Goal: Task Accomplishment & Management: Manage account settings

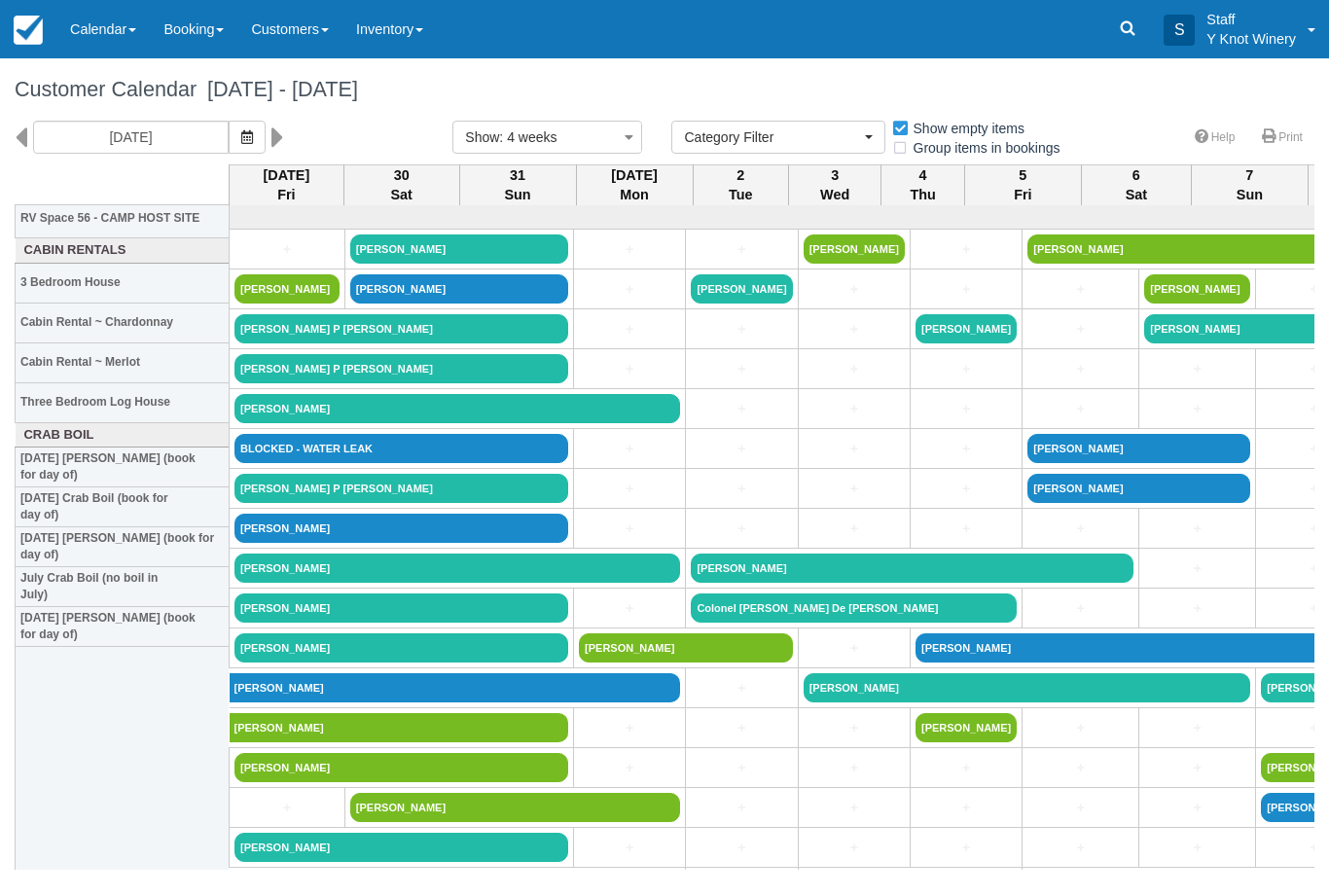
select select
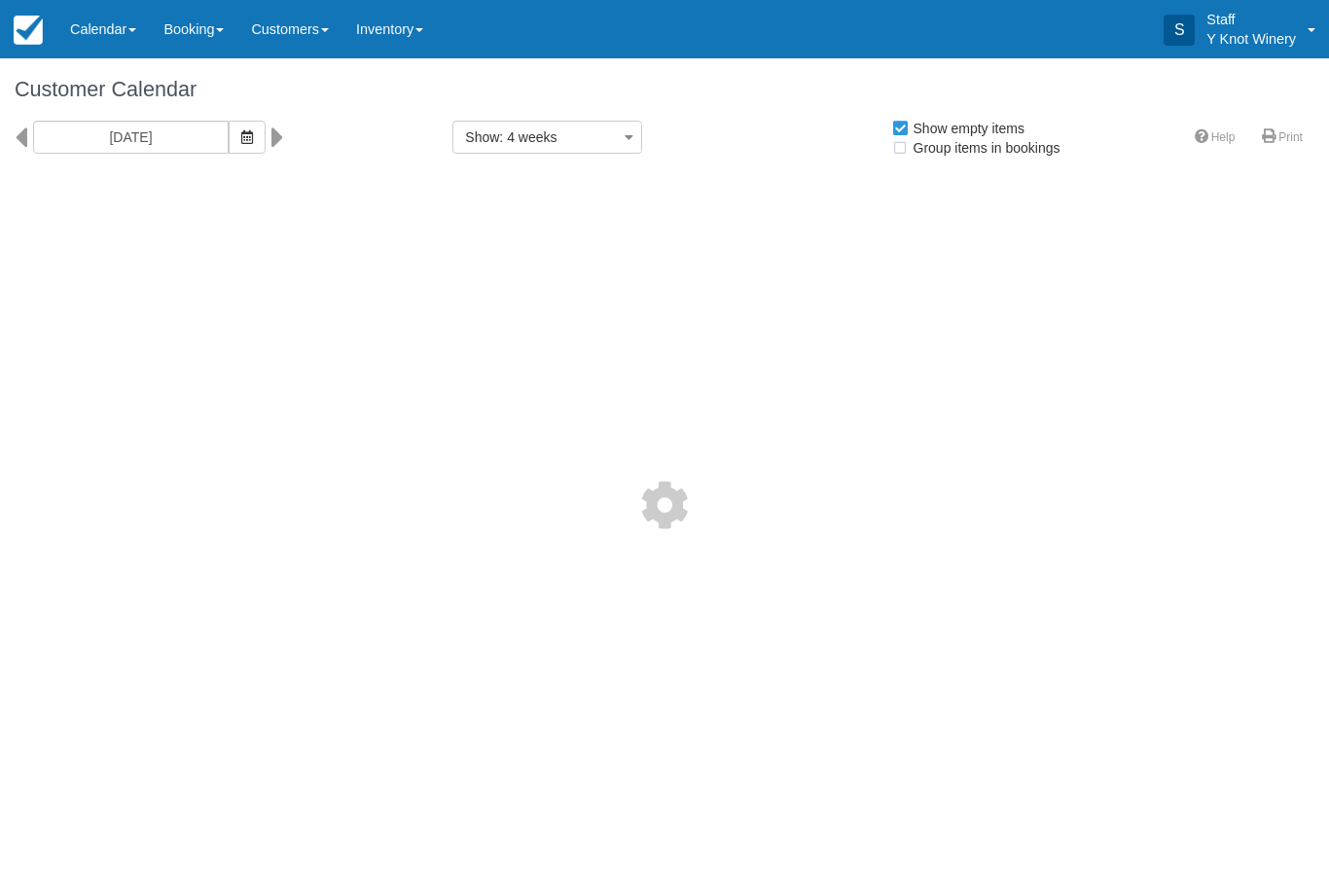
select select
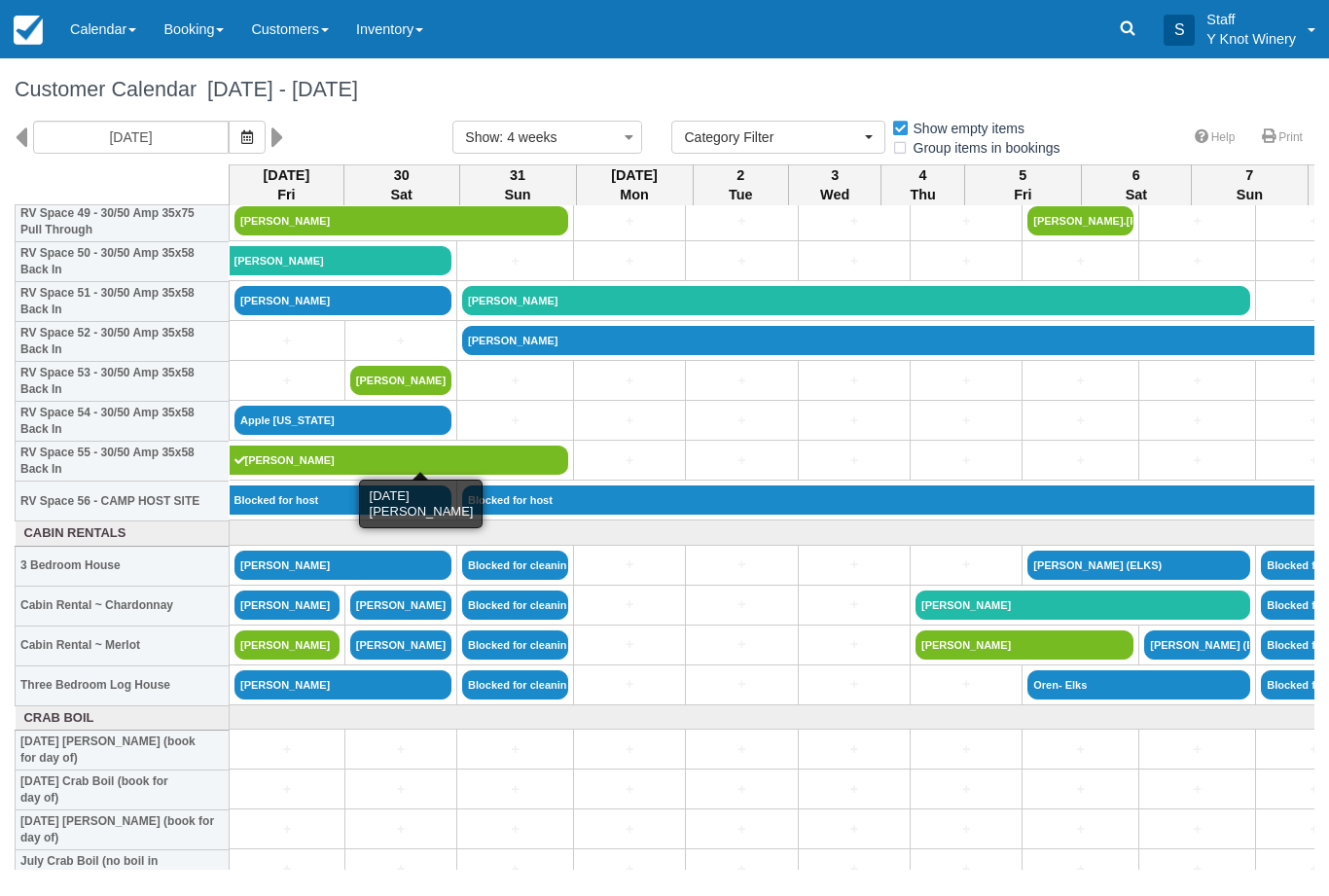
scroll to position [2021, 0]
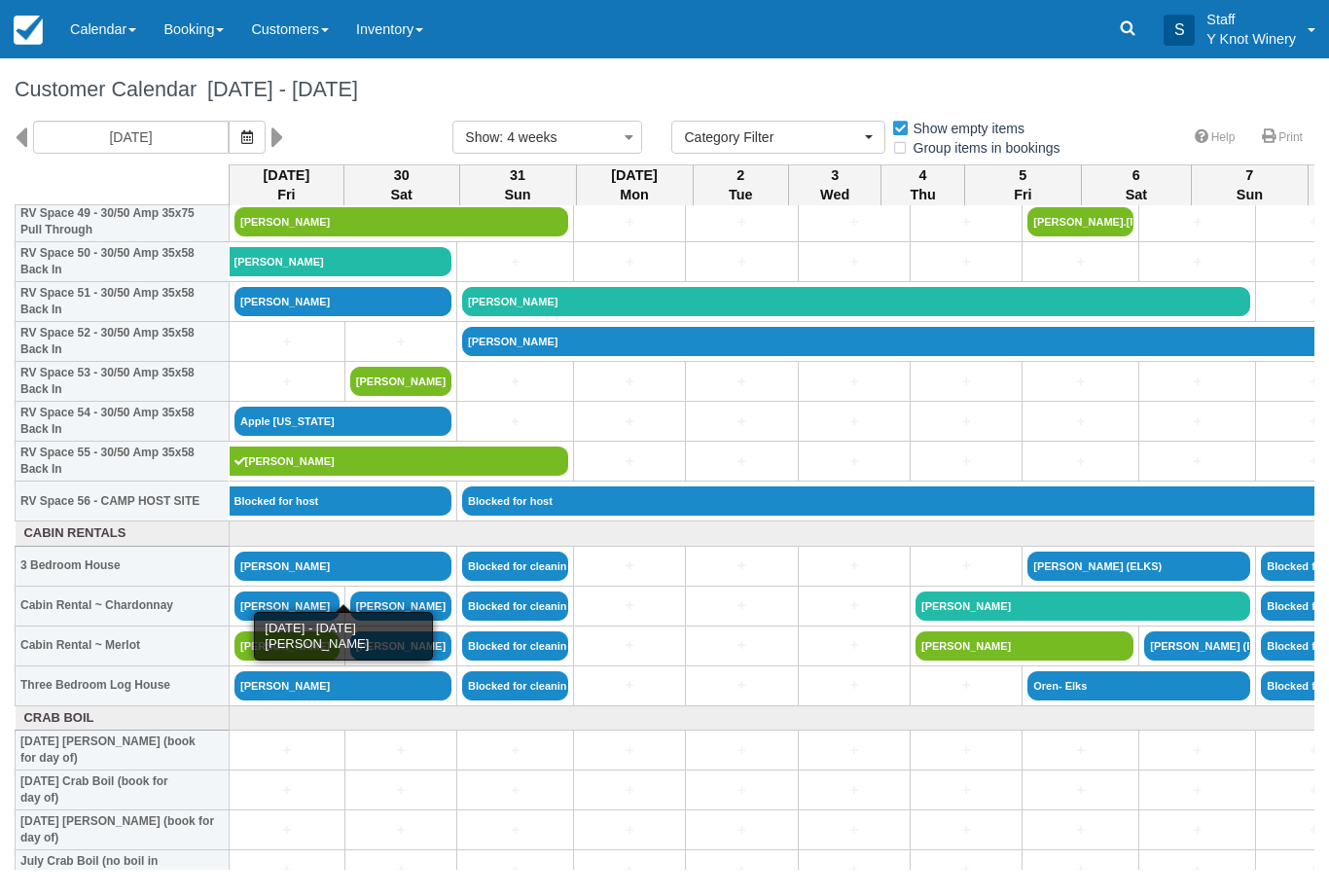
click at [301, 580] on link "[PERSON_NAME]" at bounding box center [342, 566] width 217 height 29
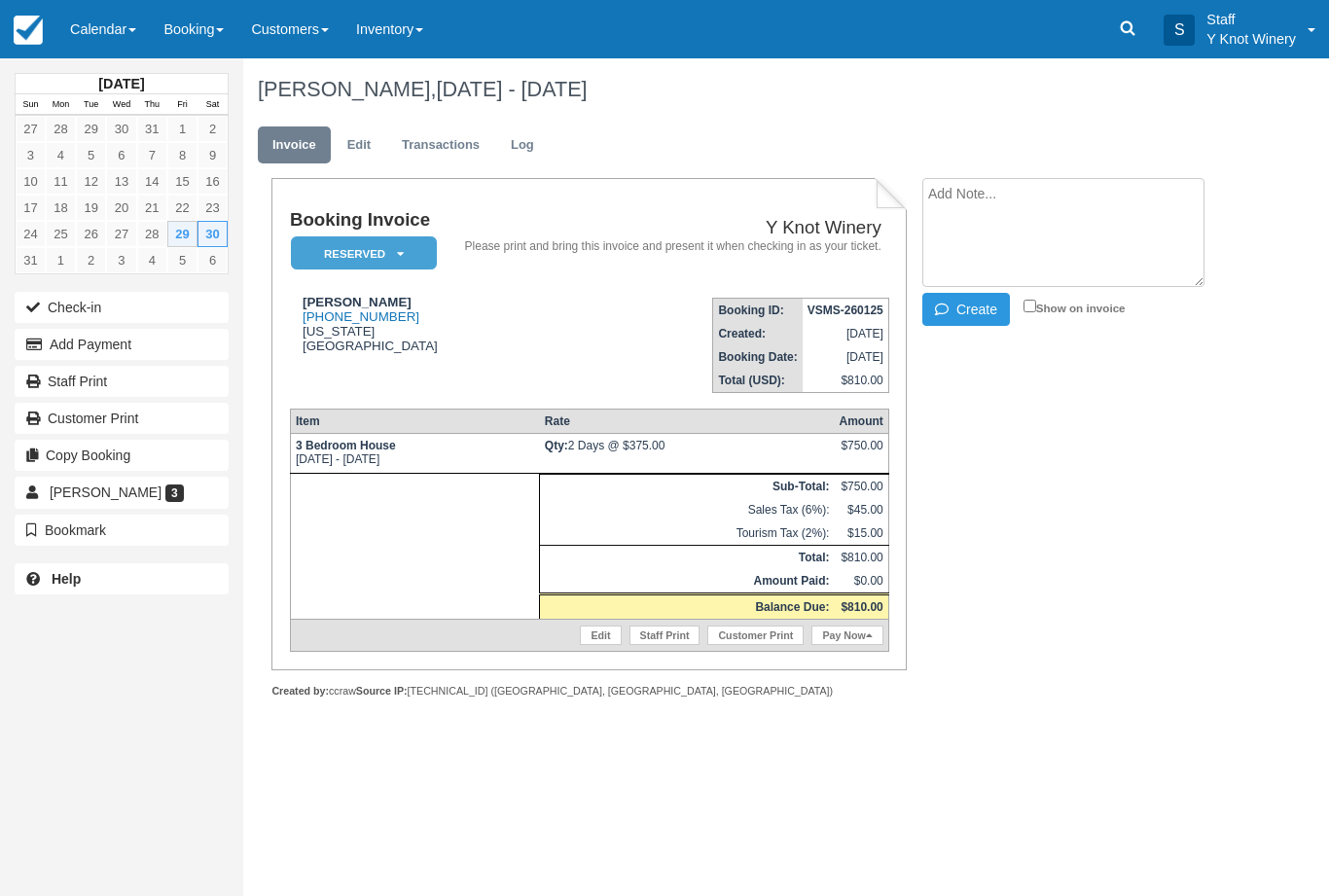
click at [94, 26] on link "Calendar" at bounding box center [103, 29] width 93 height 59
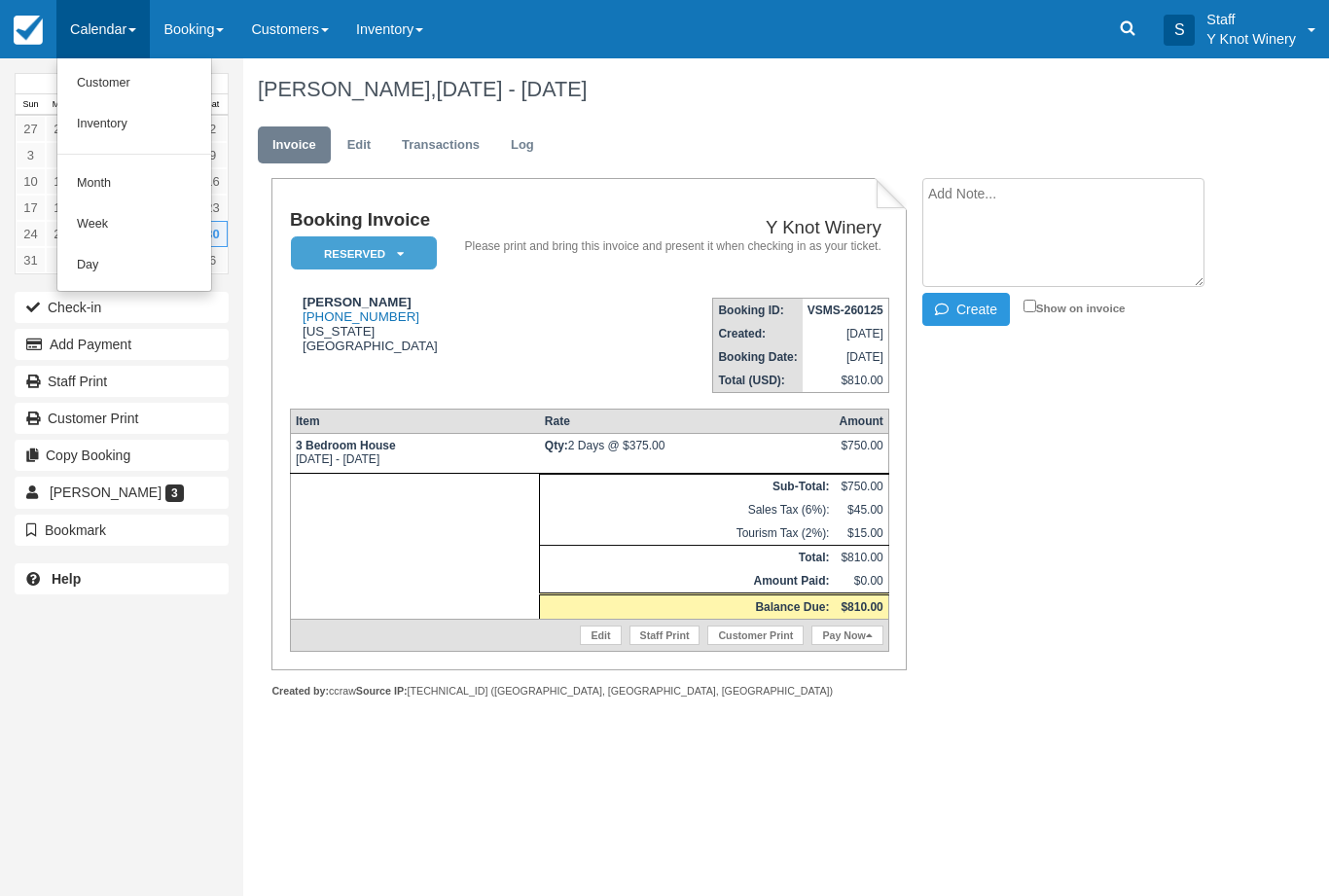
click at [89, 75] on link "Customer" at bounding box center [134, 83] width 154 height 41
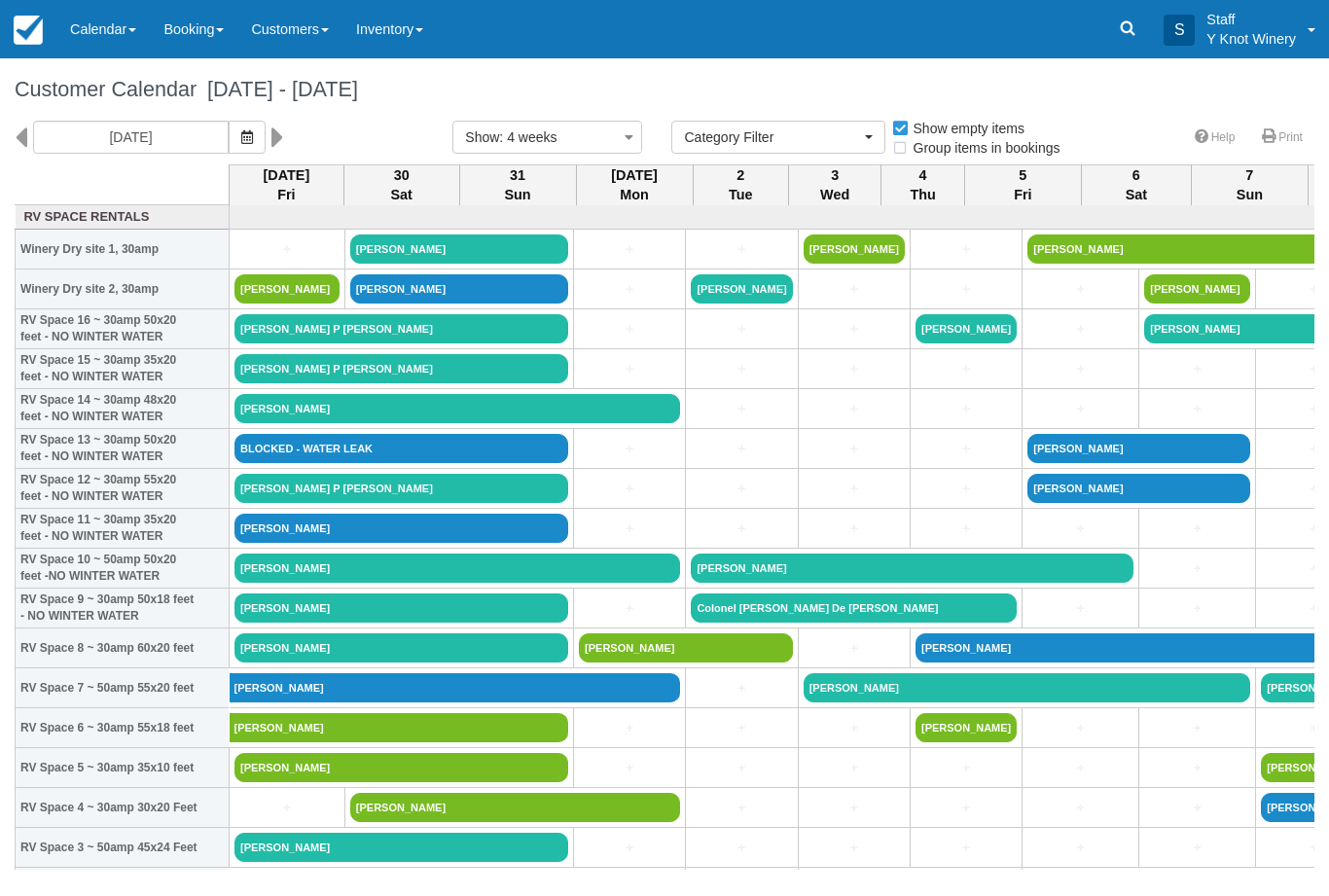
select select
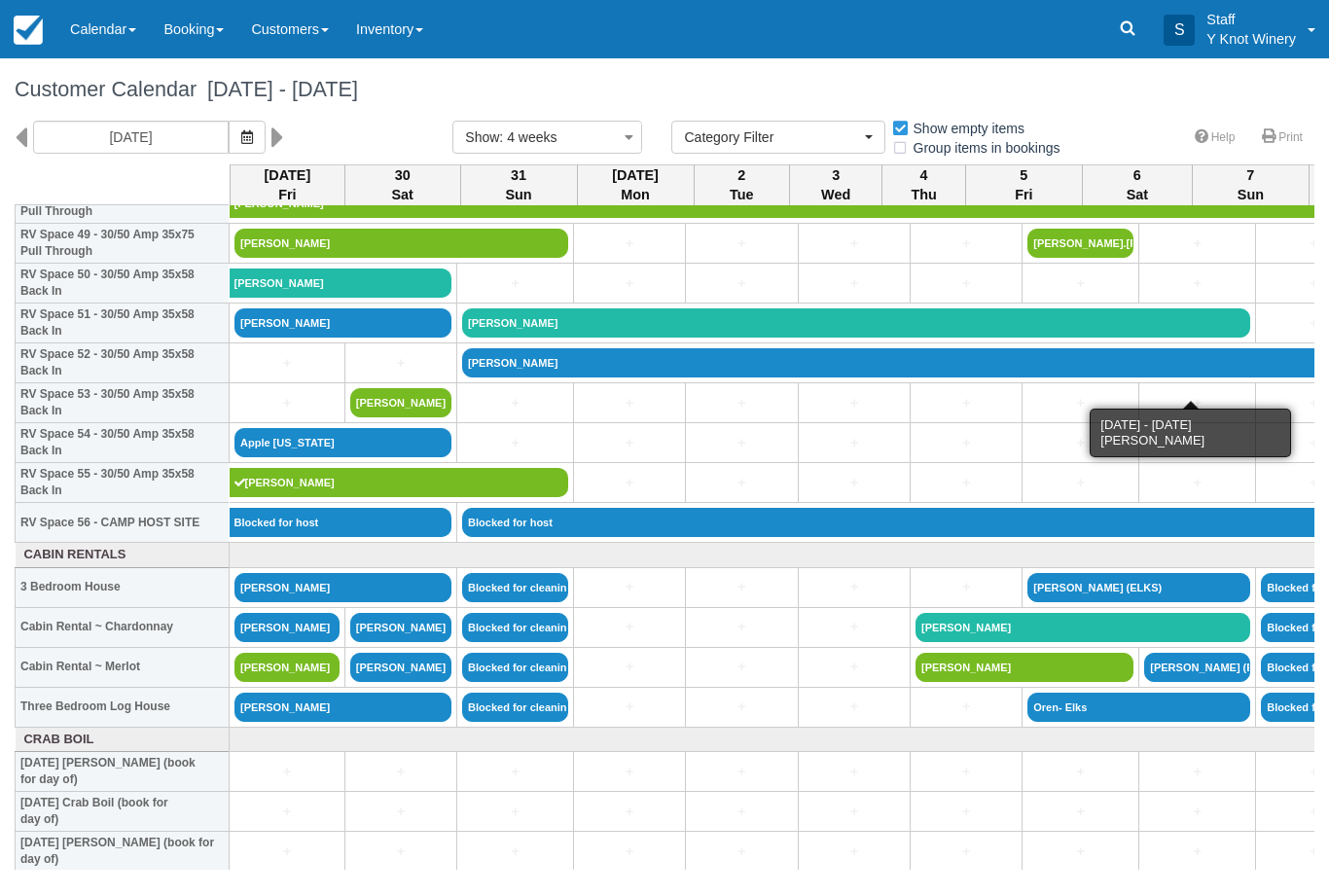
scroll to position [2001, 0]
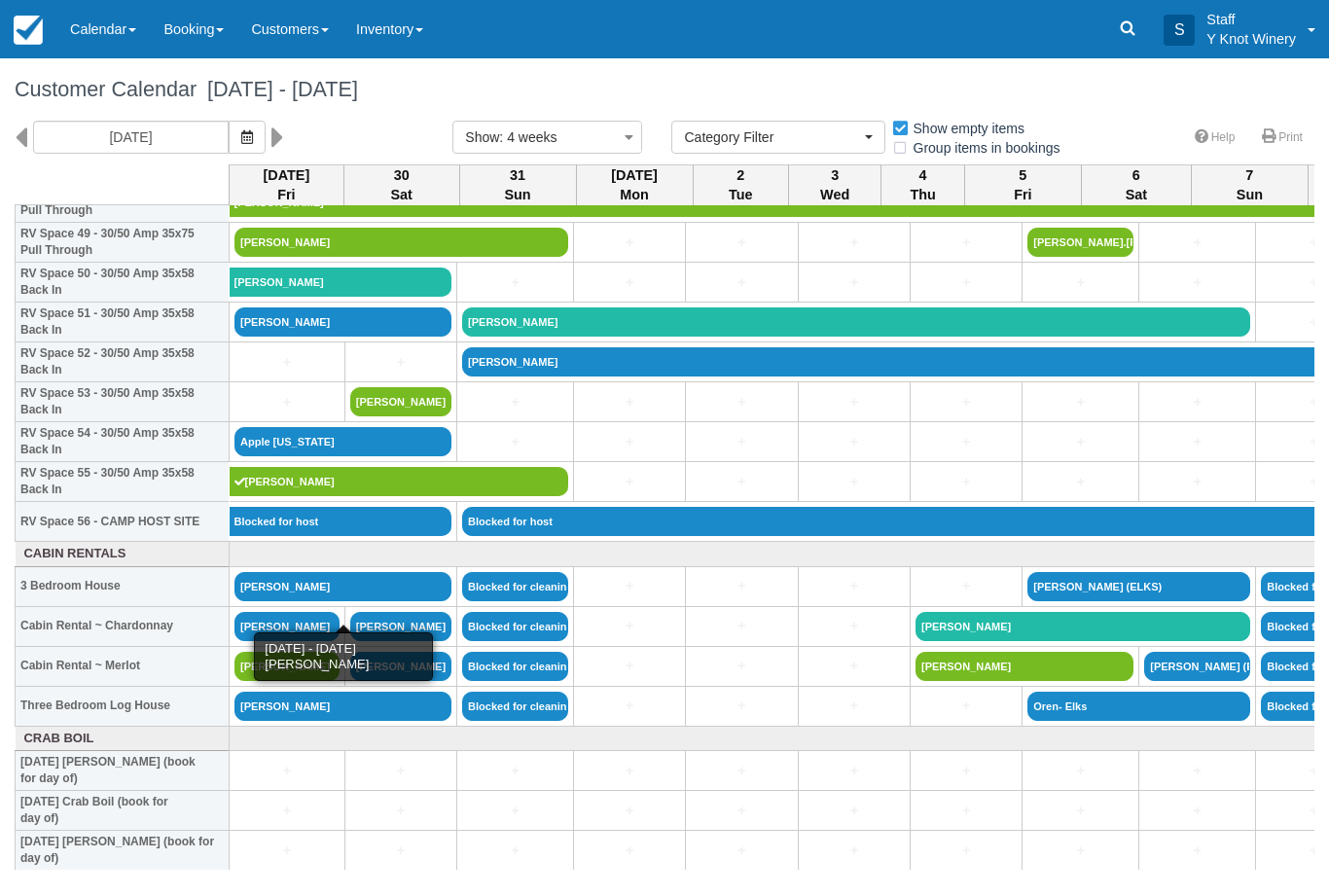
click at [310, 601] on link "[PERSON_NAME]" at bounding box center [342, 585] width 217 height 29
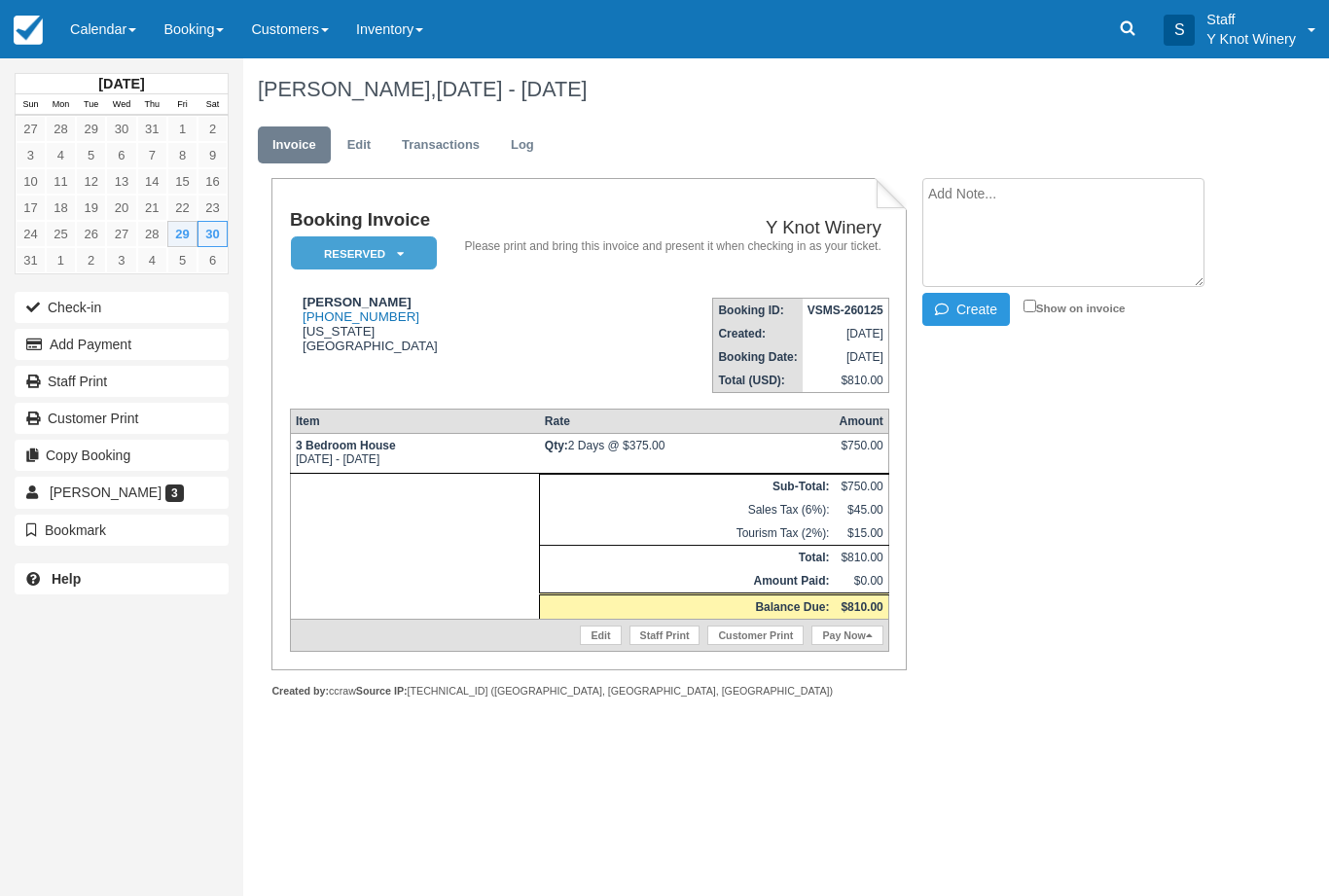
click at [66, 311] on button "Check-in" at bounding box center [122, 307] width 214 height 31
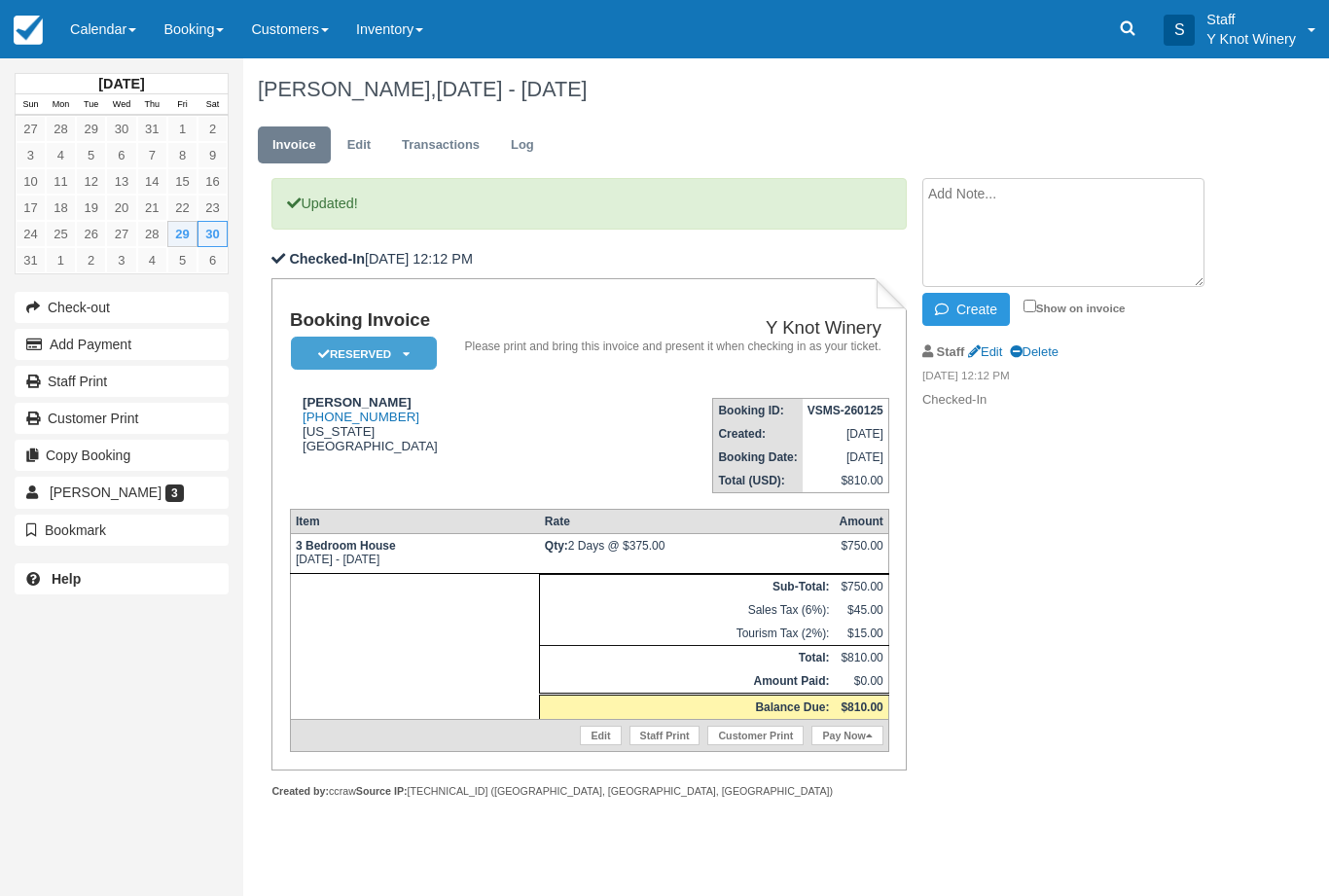
click at [853, 745] on link "Pay Now" at bounding box center [848, 735] width 71 height 20
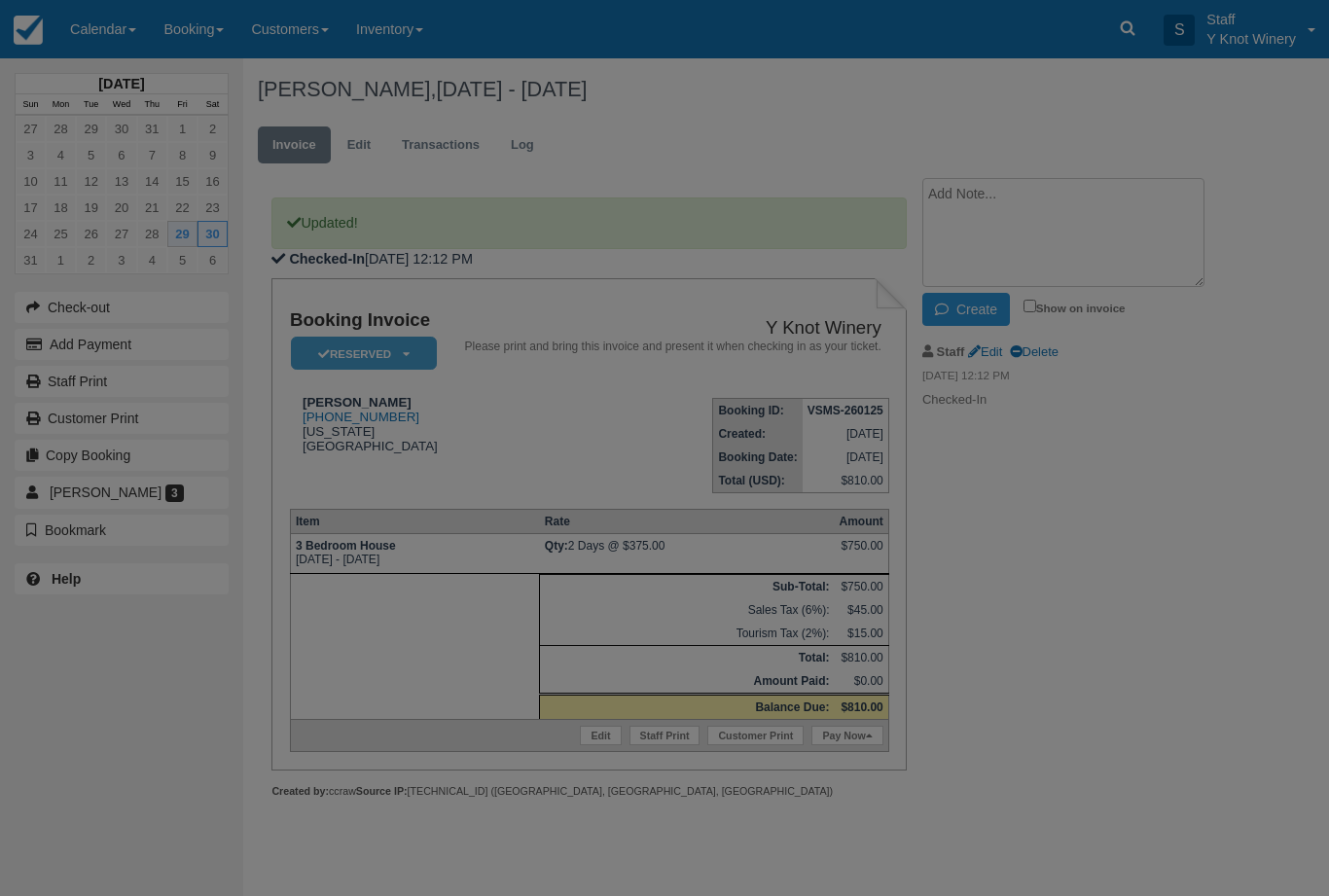
type input "08/29/25"
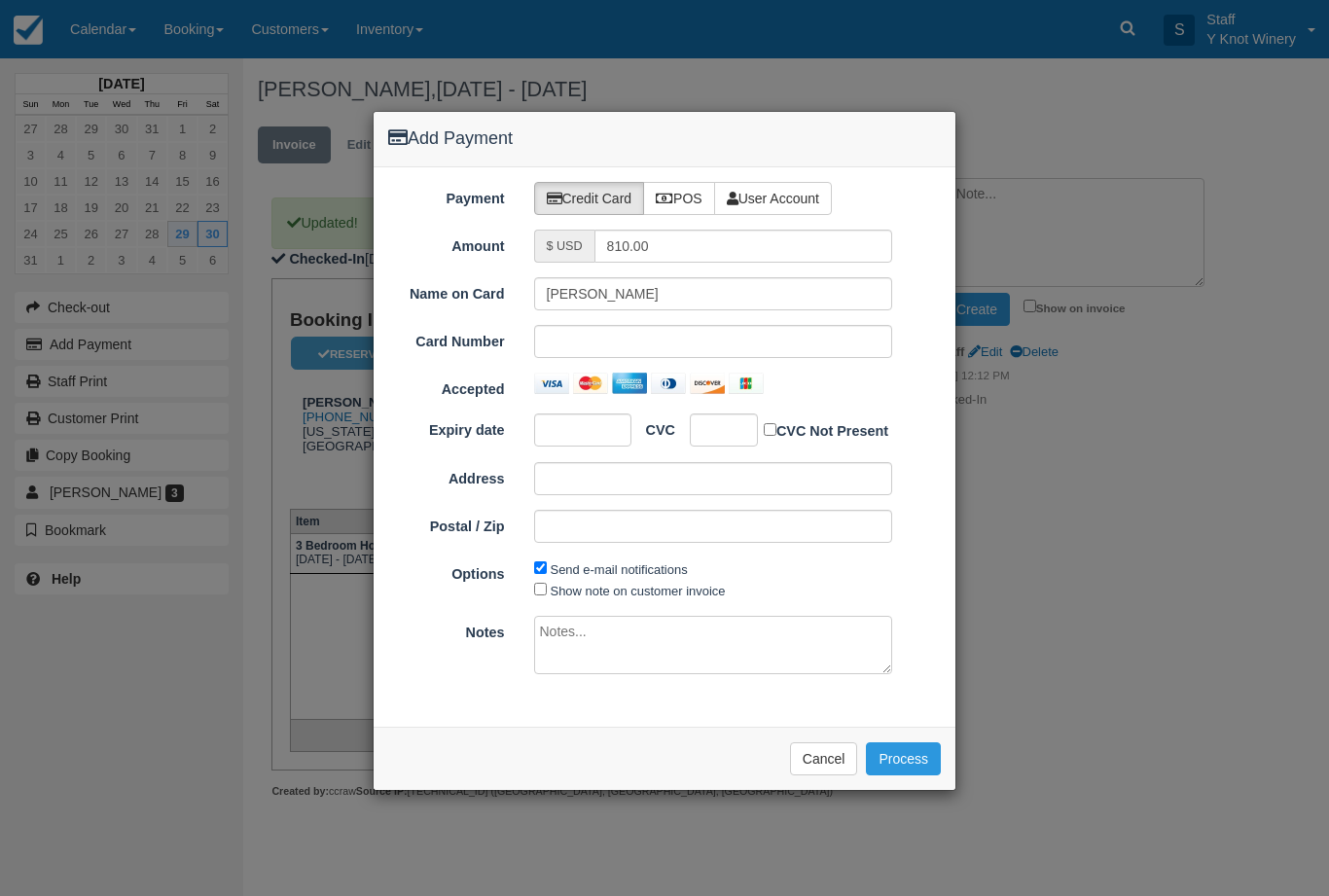
click at [686, 193] on label "POS" at bounding box center [679, 197] width 72 height 33
radio input "true"
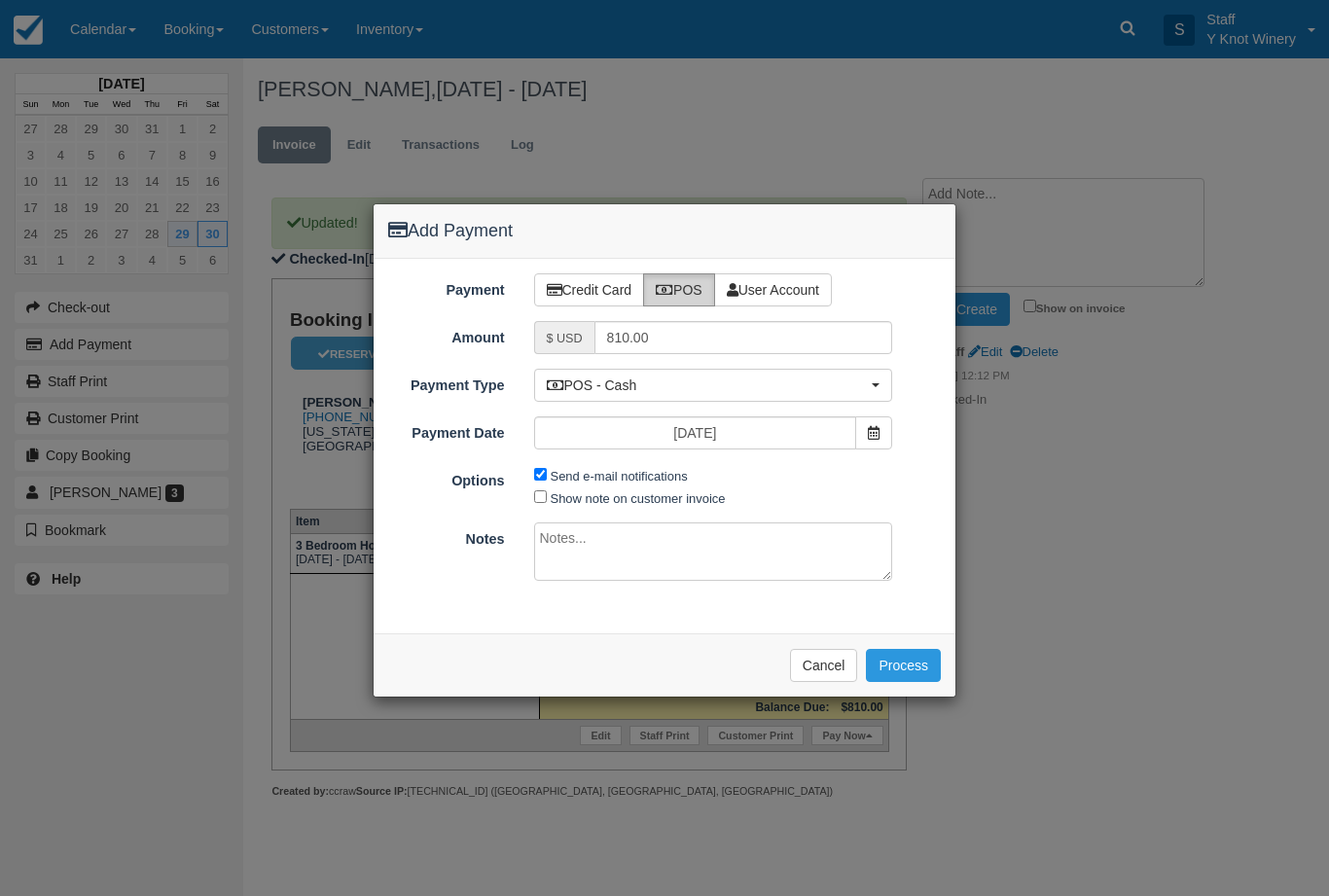
click at [903, 656] on button "Process" at bounding box center [903, 665] width 74 height 33
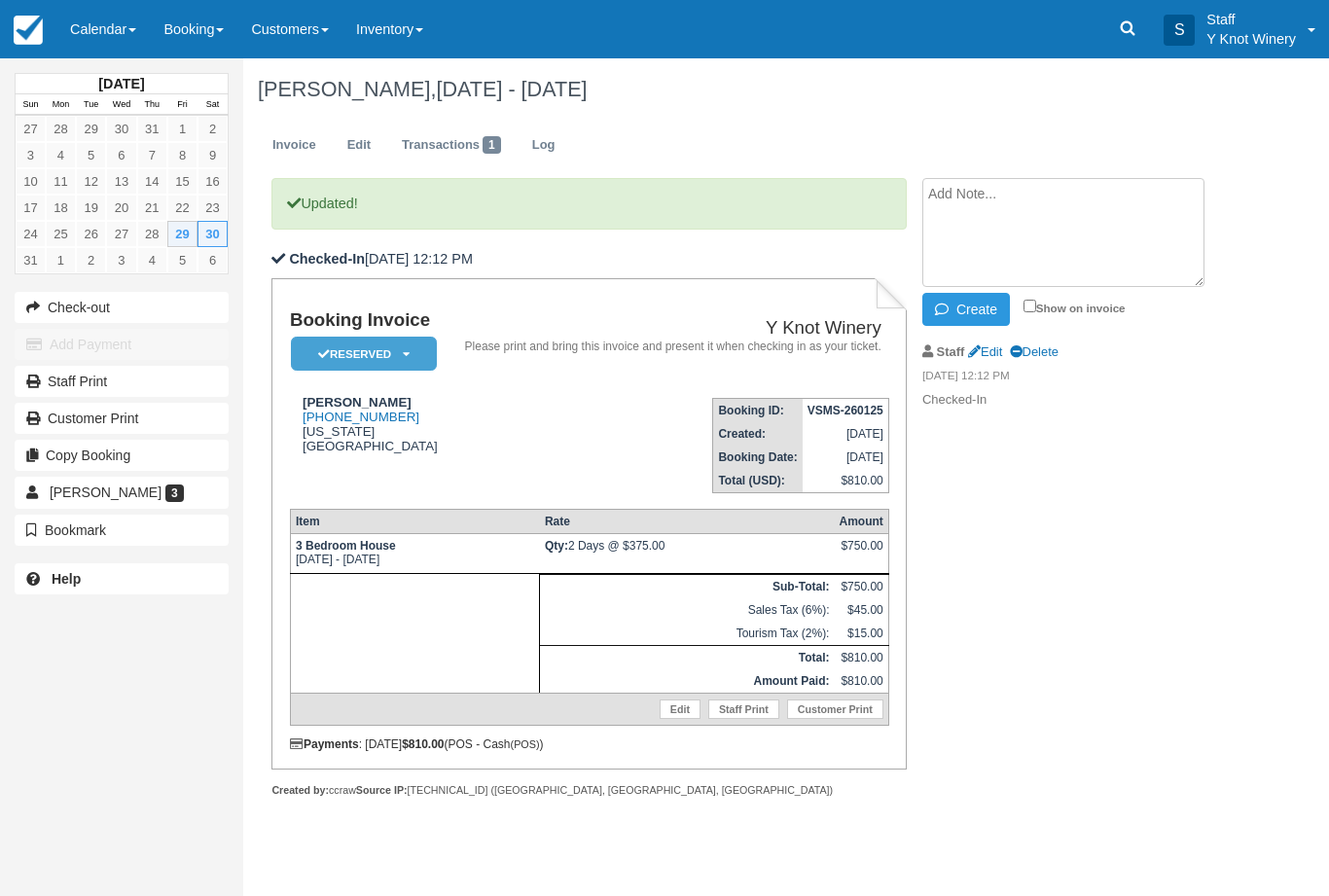
click at [102, 29] on link "Calendar" at bounding box center [103, 29] width 93 height 59
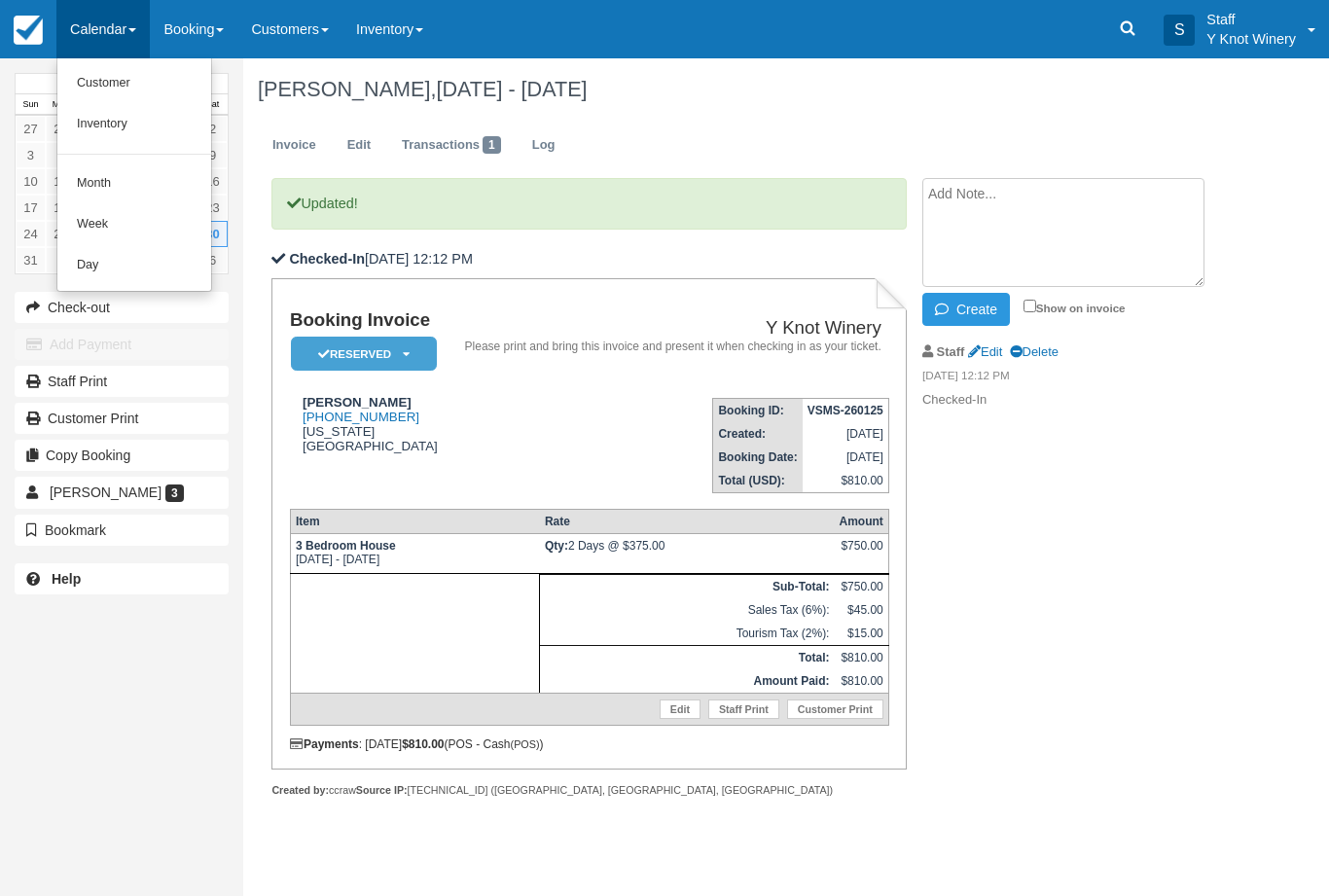
click at [103, 81] on link "Customer" at bounding box center [134, 83] width 154 height 41
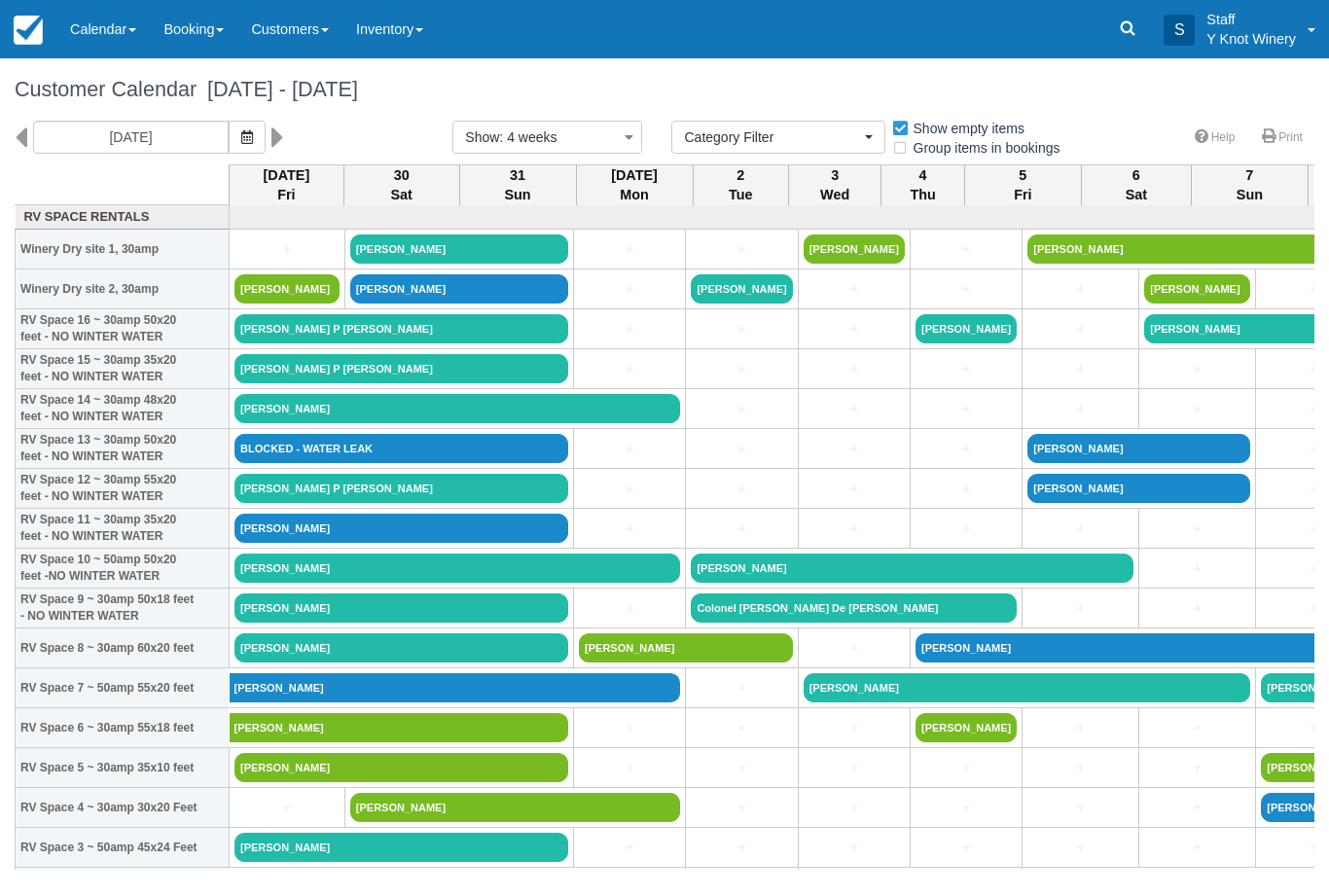
select select
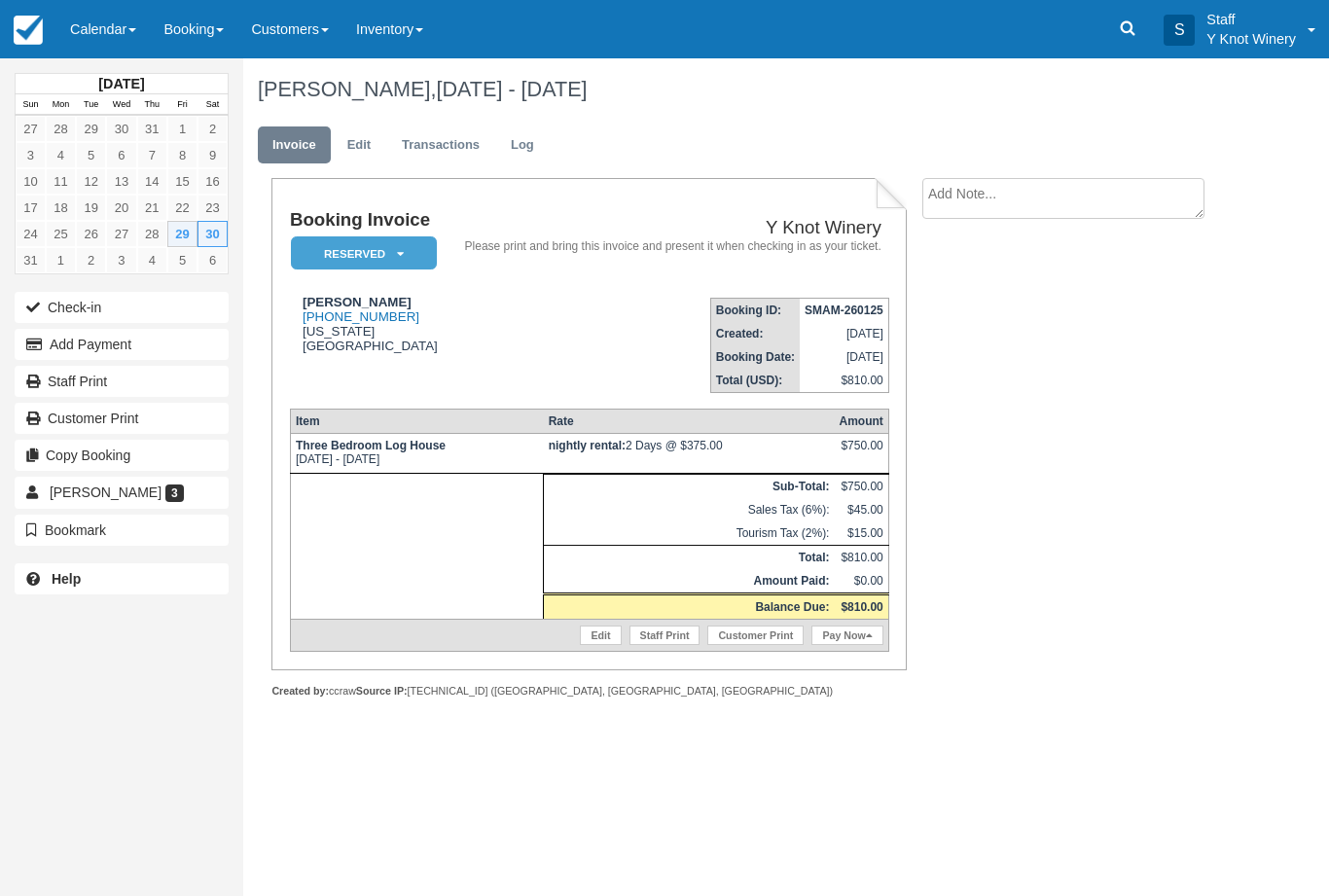
click at [77, 309] on button "Check-in" at bounding box center [122, 307] width 214 height 31
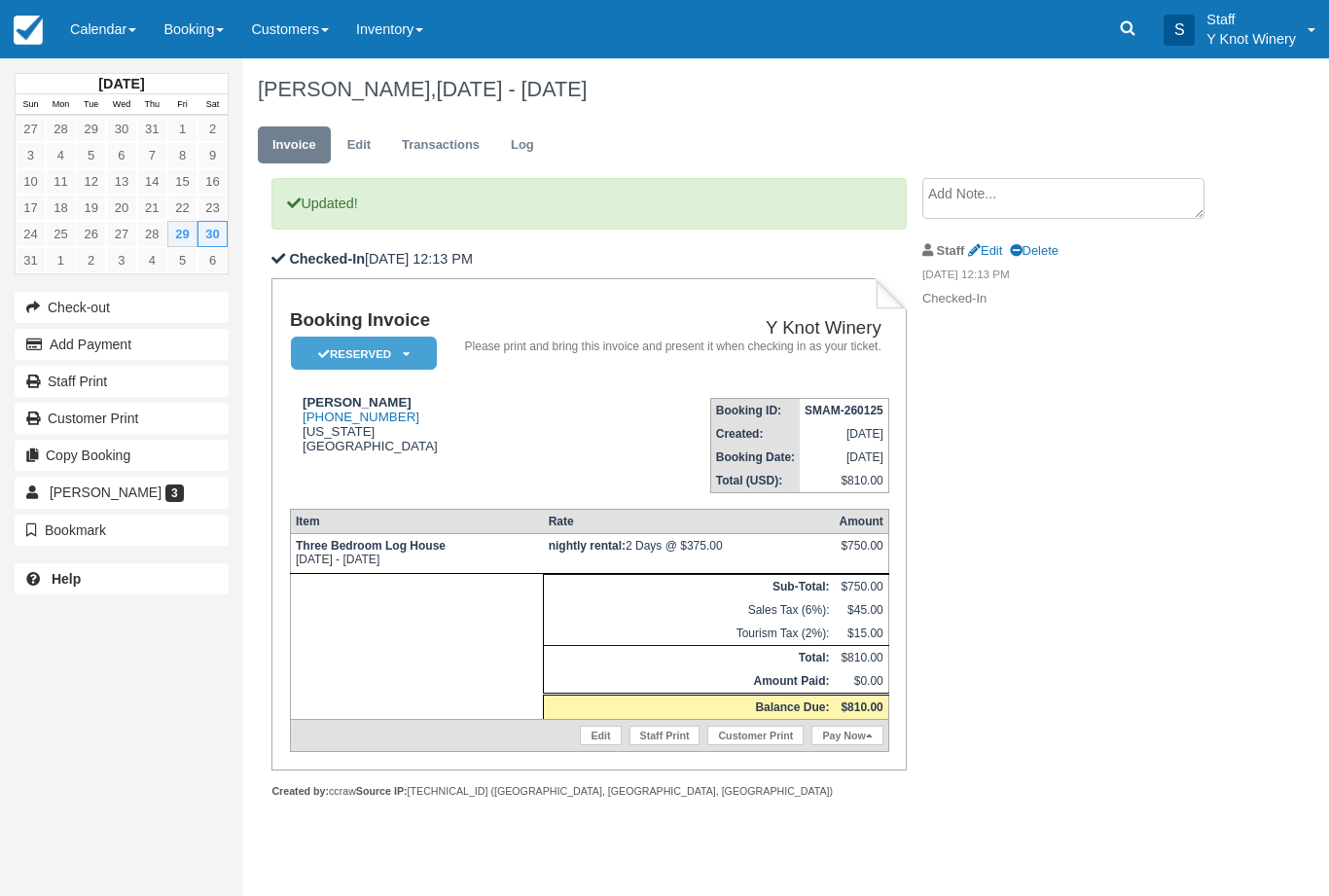
click at [845, 745] on link "Pay Now" at bounding box center [848, 735] width 71 height 20
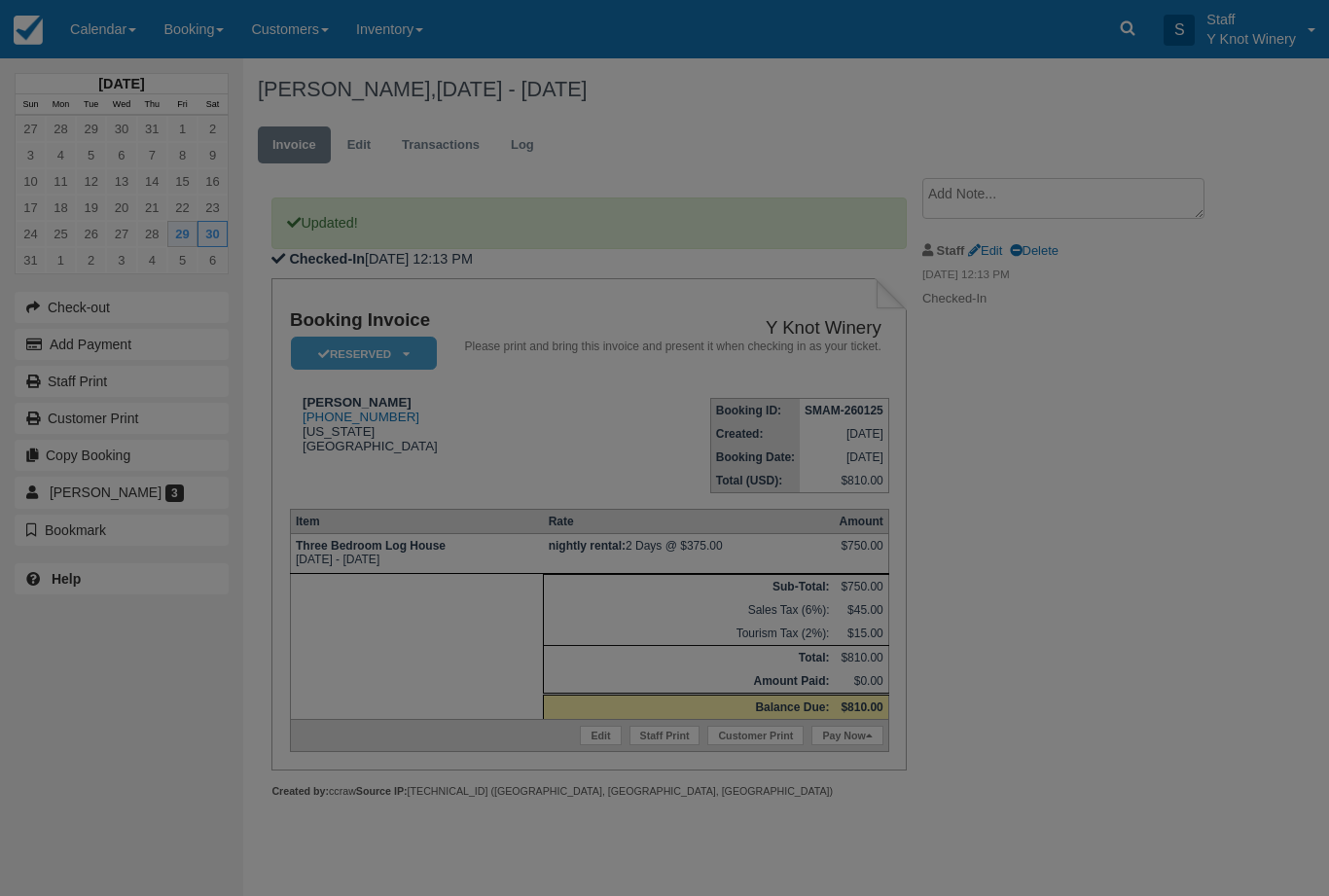
type input "[DATE]"
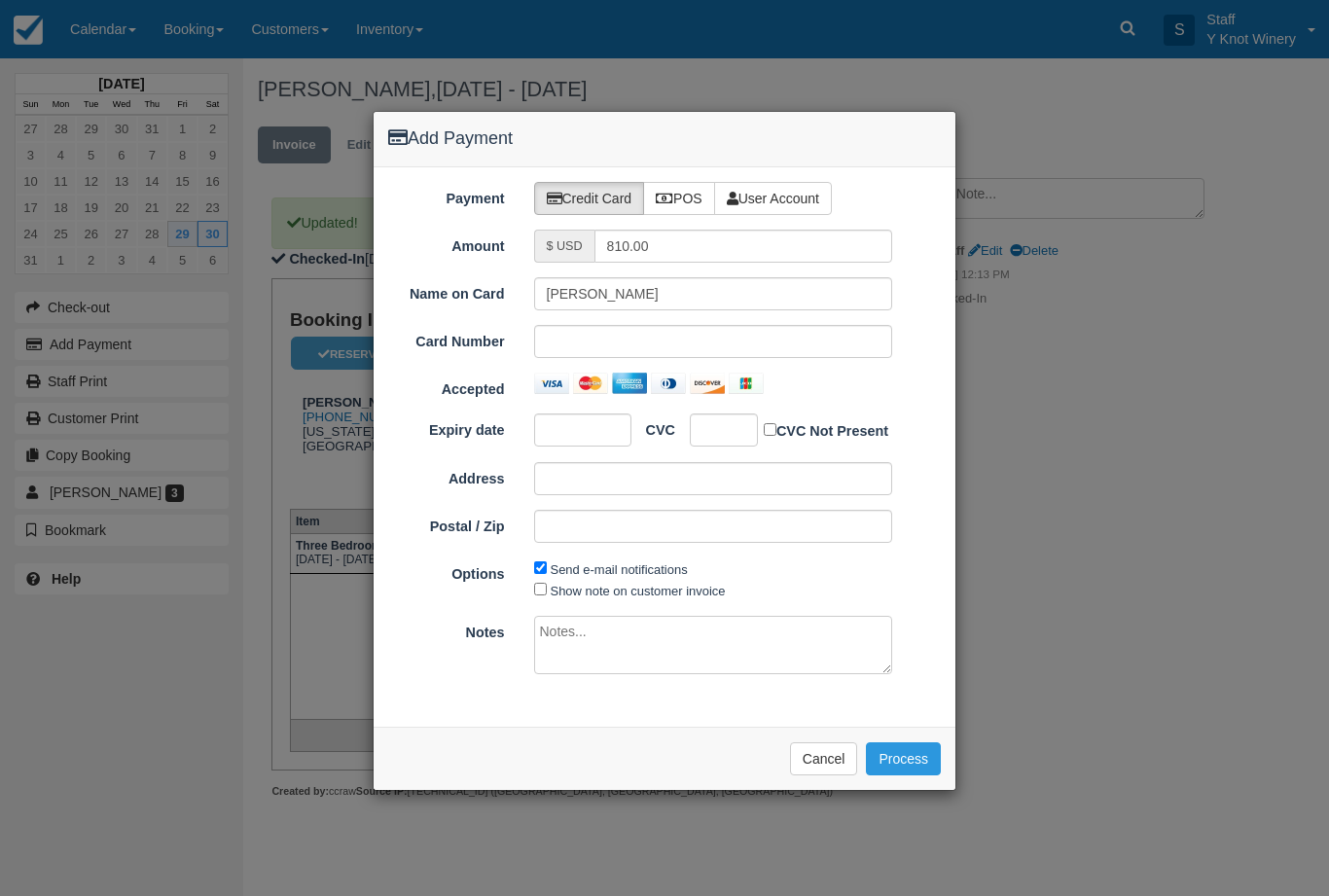
click at [691, 198] on label "POS" at bounding box center [679, 197] width 72 height 33
radio input "true"
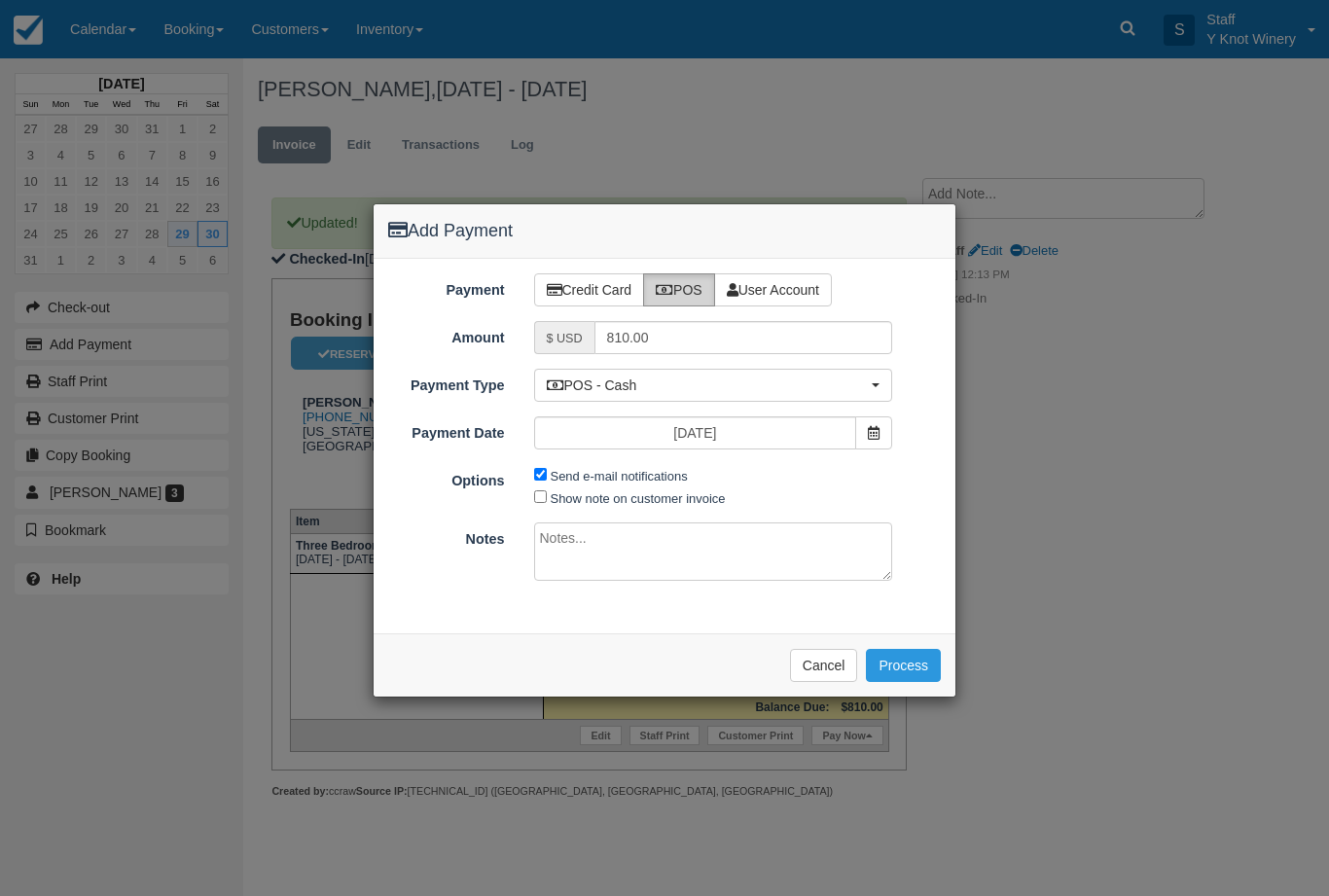
click at [911, 670] on button "Process" at bounding box center [903, 665] width 74 height 33
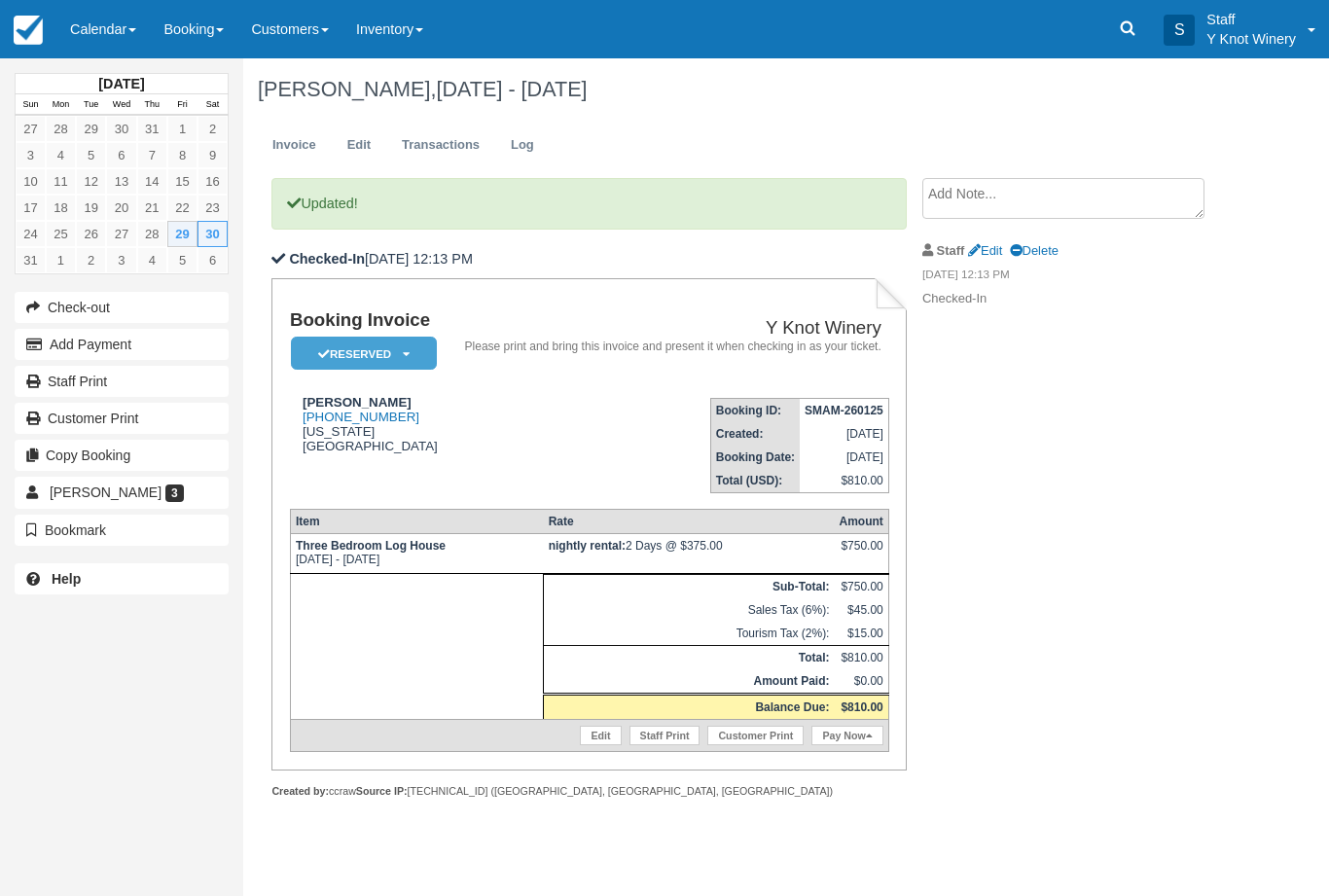
click at [96, 42] on link "Calendar" at bounding box center [103, 29] width 93 height 59
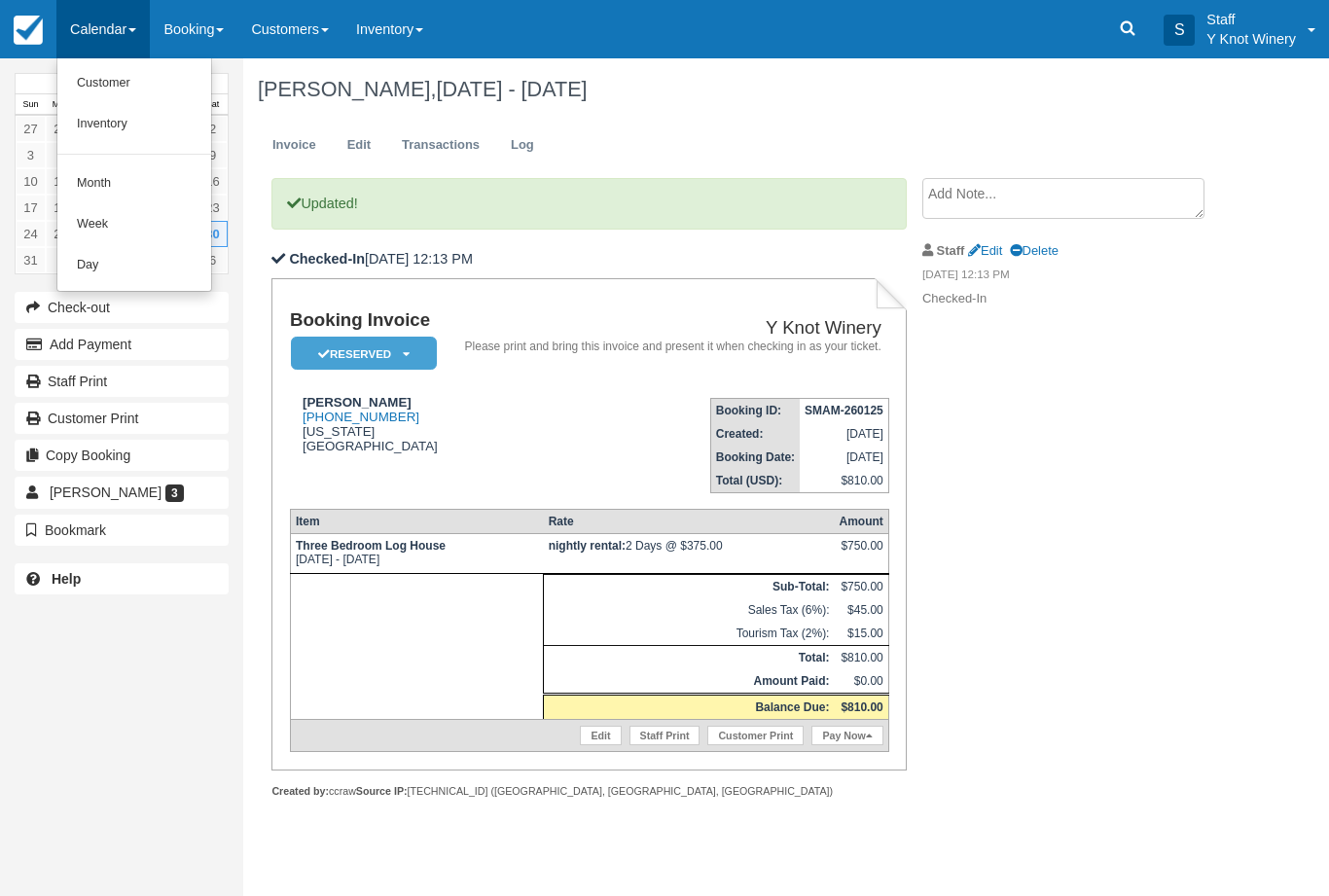
click at [97, 83] on link "Customer" at bounding box center [134, 83] width 154 height 41
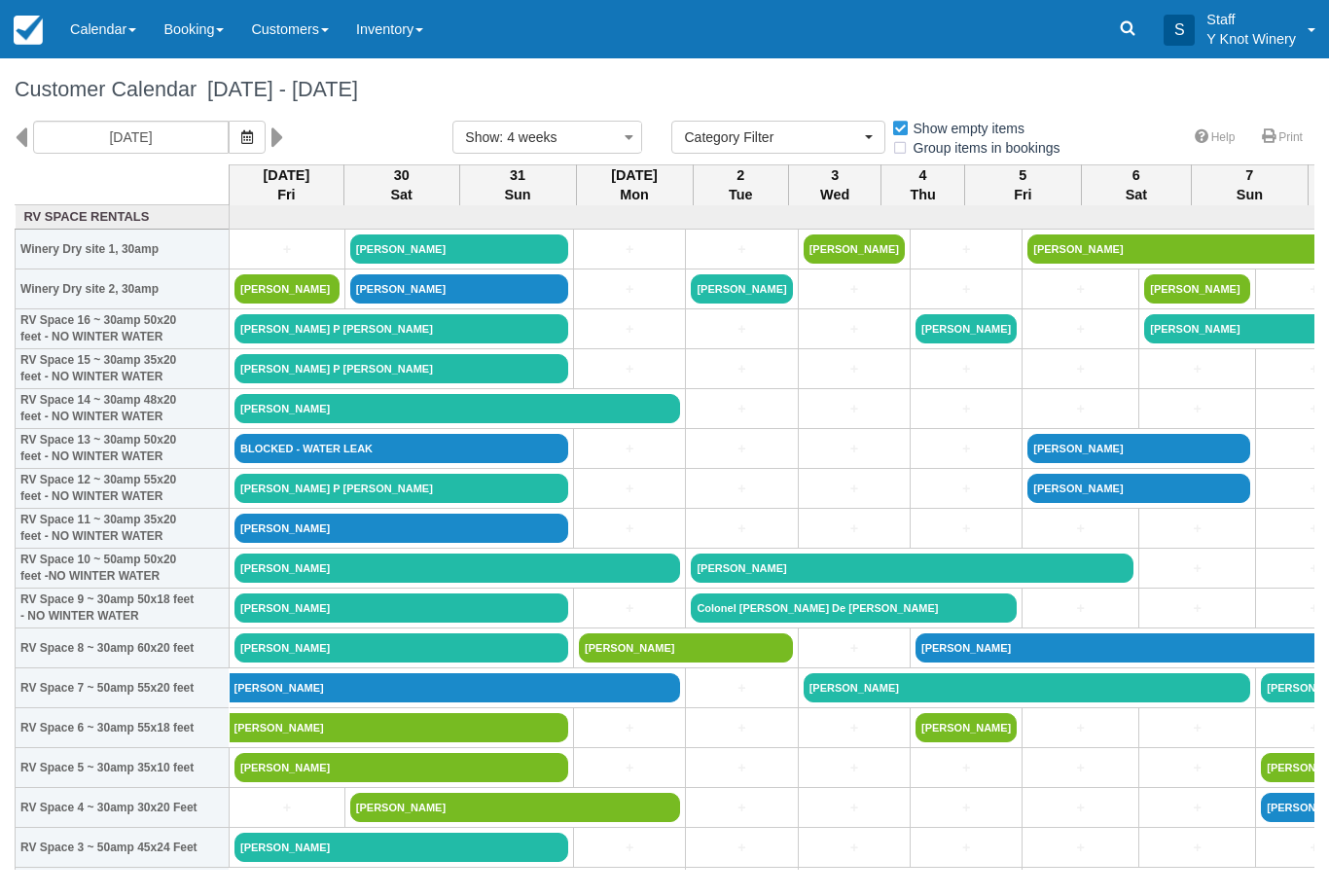
select select
click at [102, 33] on link "Calendar" at bounding box center [103, 29] width 93 height 59
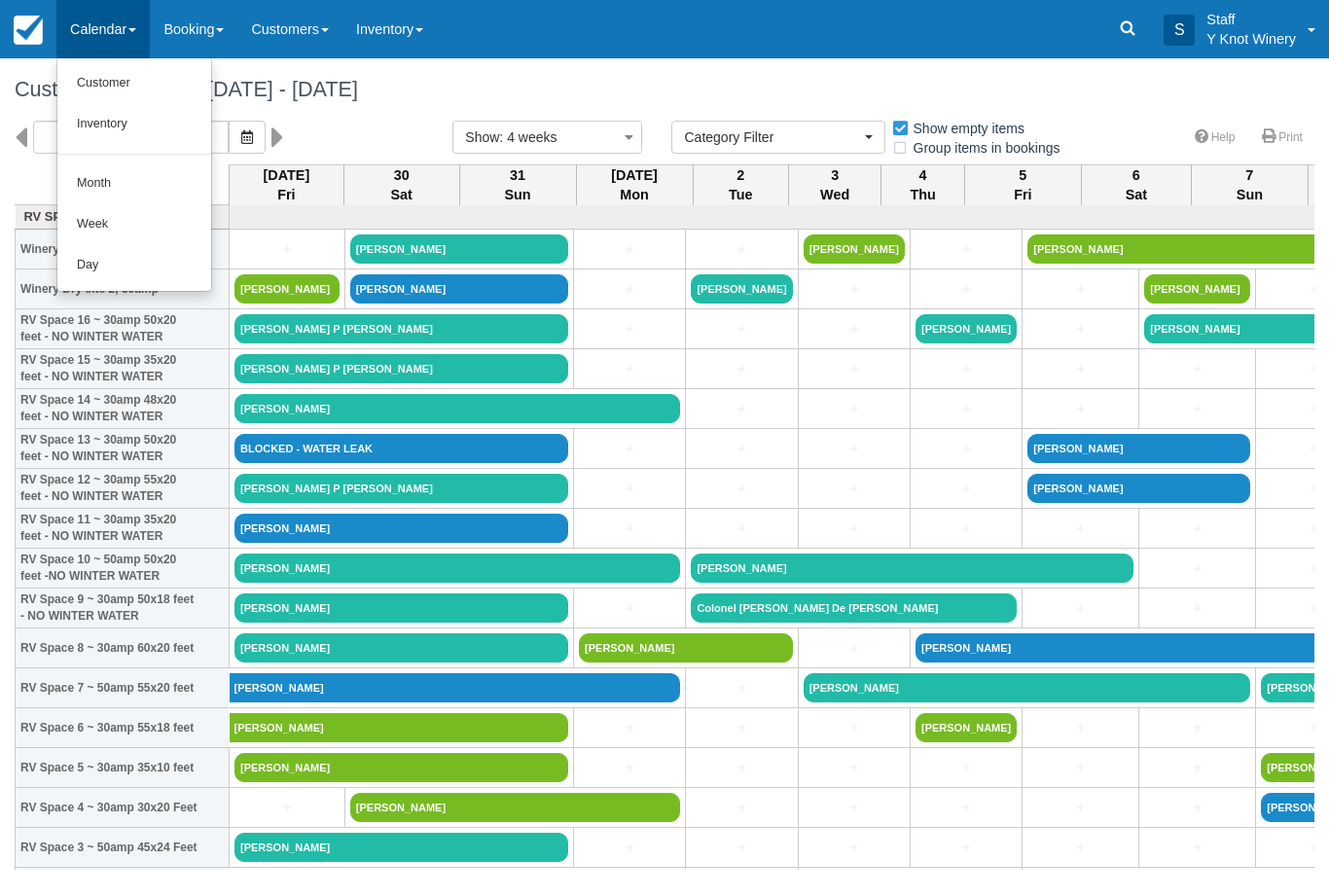
click at [96, 87] on link "Customer" at bounding box center [134, 83] width 154 height 41
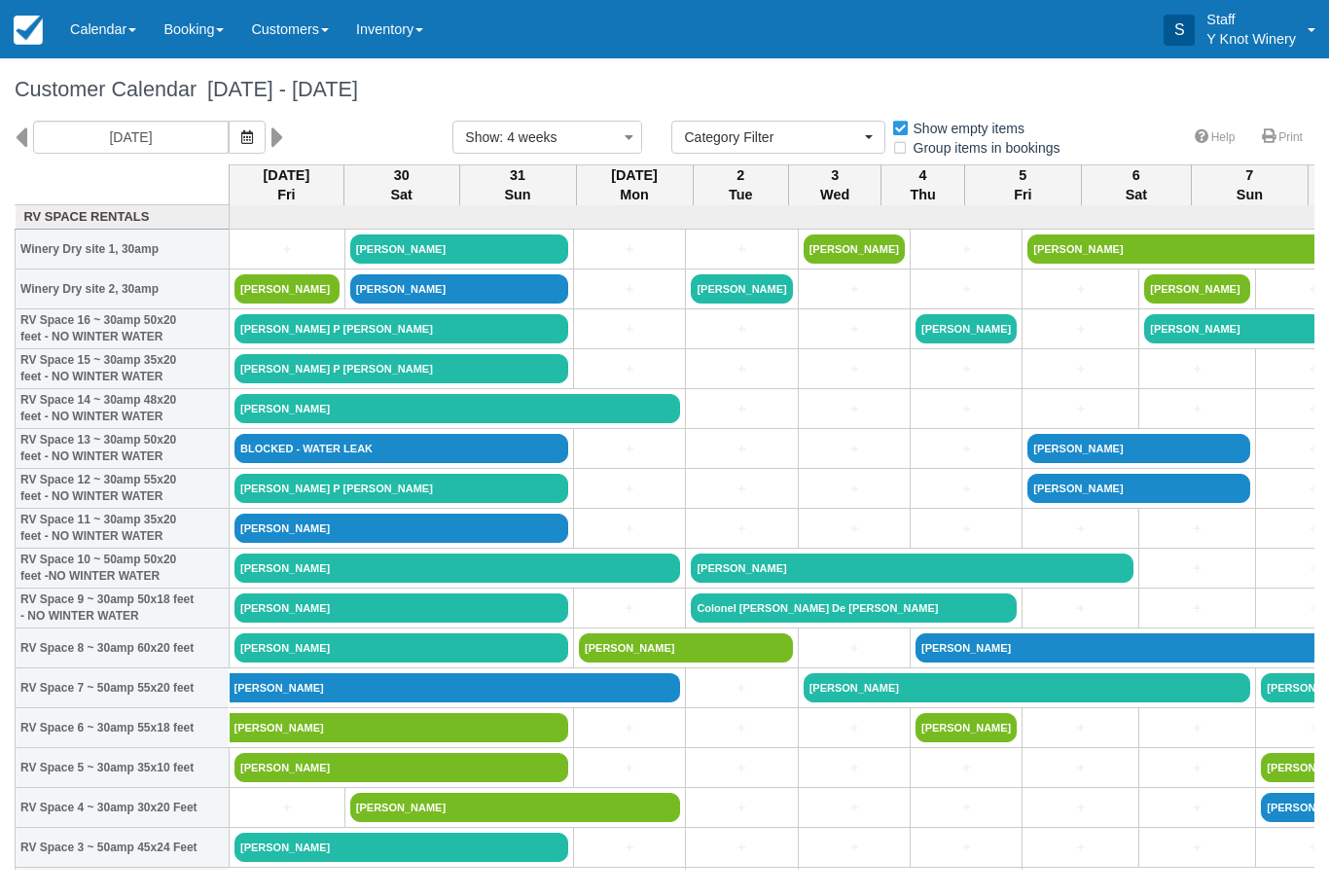
select select
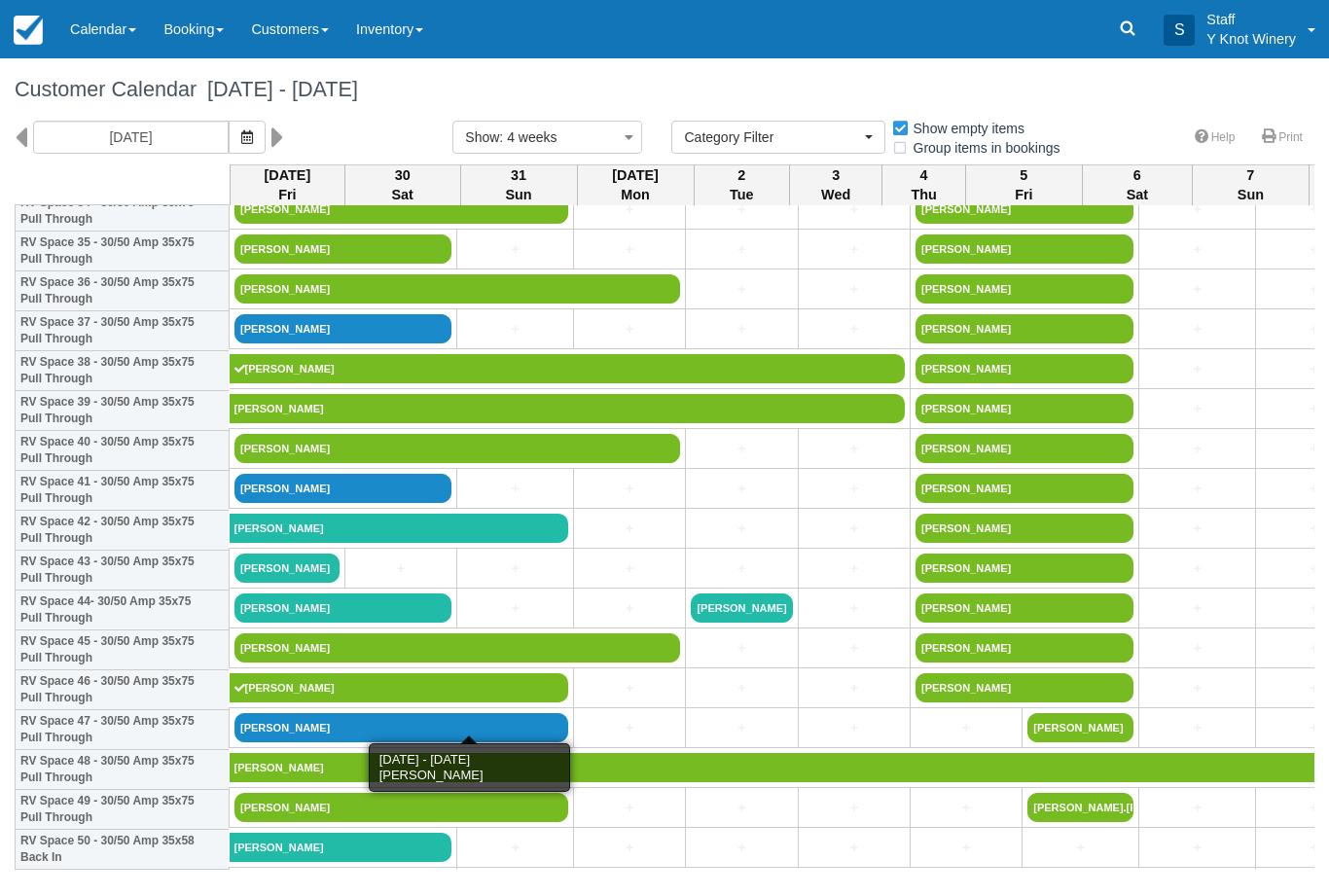
scroll to position [1437, 0]
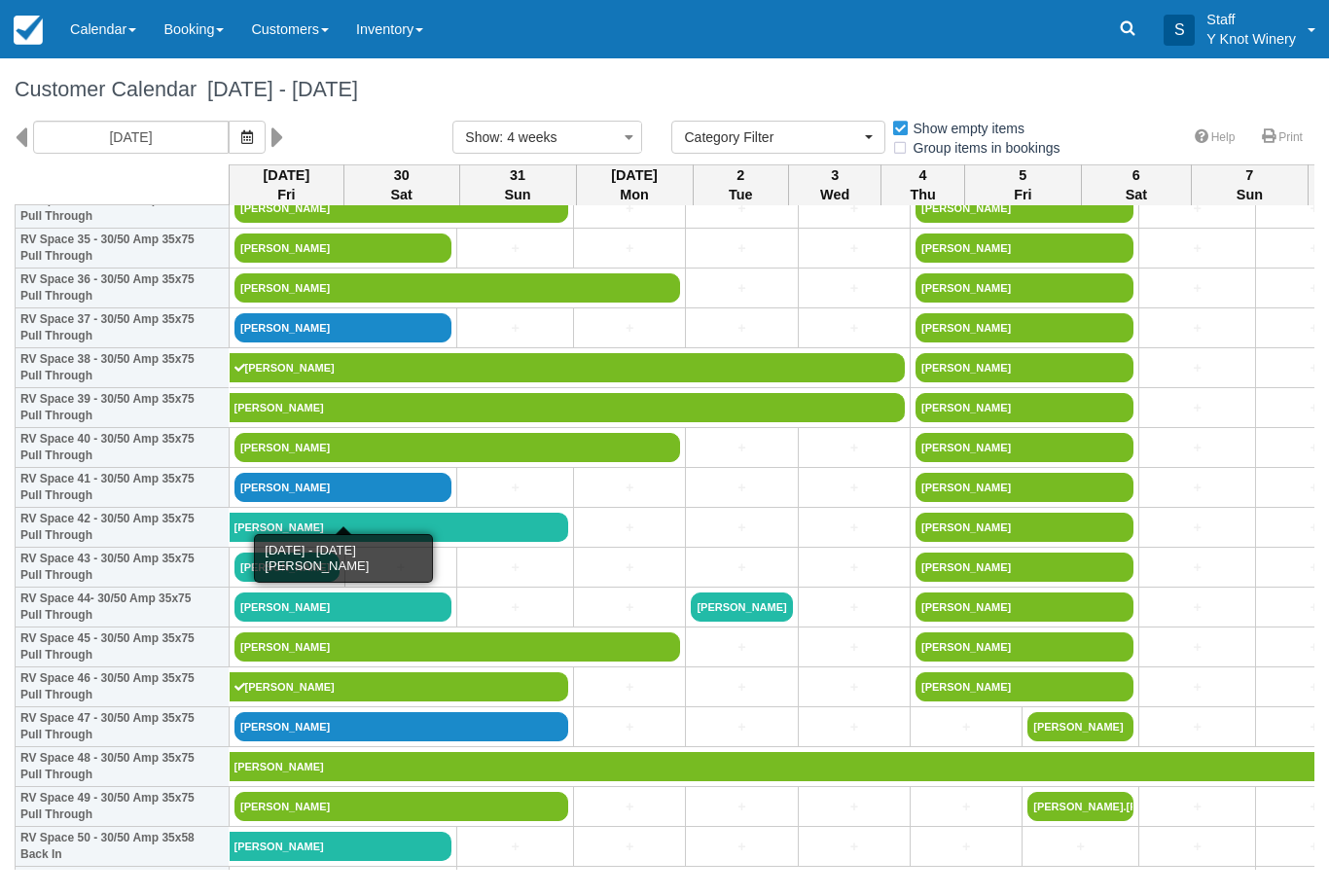
click at [385, 502] on link "[PERSON_NAME]" at bounding box center [342, 486] width 217 height 29
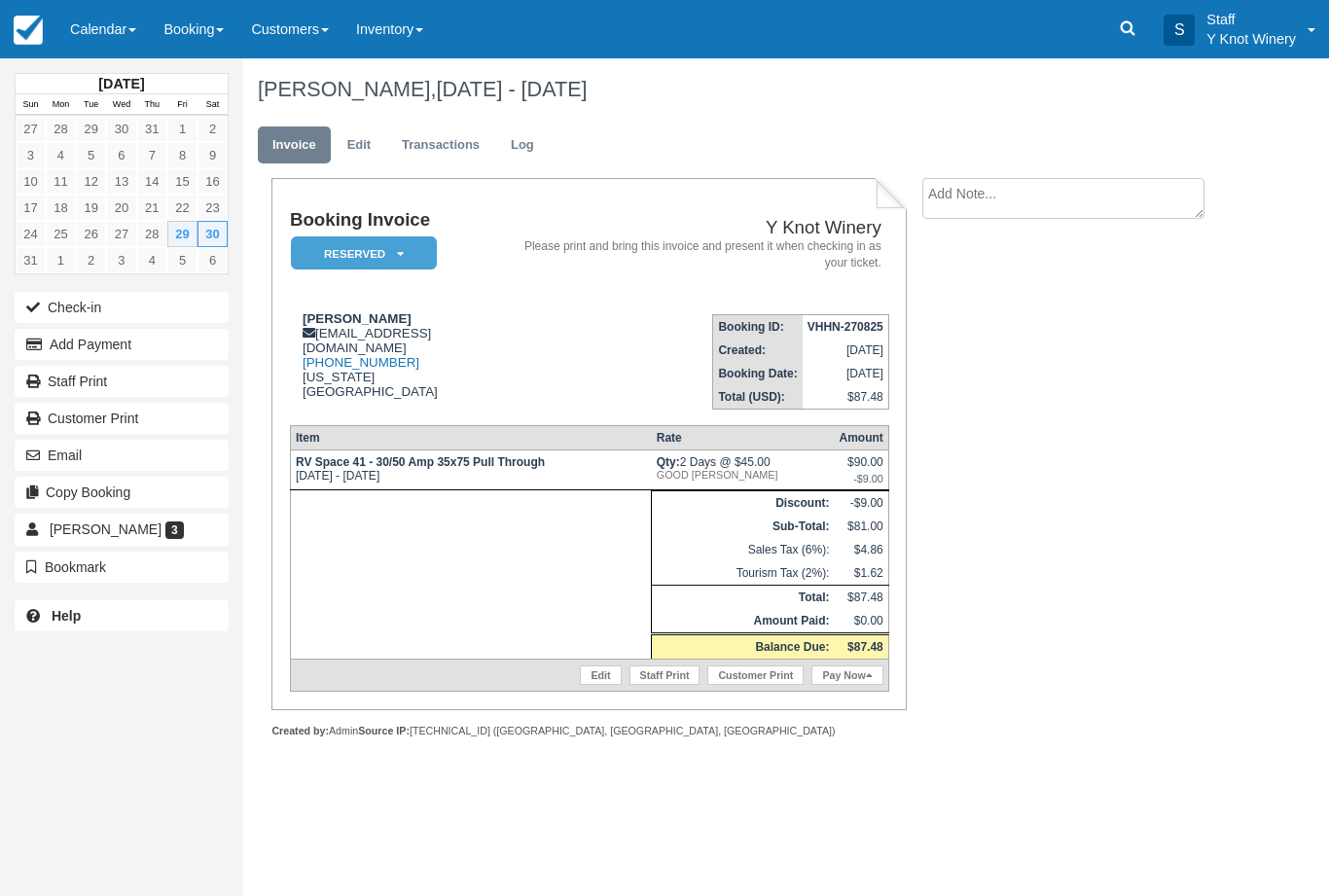
click at [65, 303] on button "Check-in" at bounding box center [122, 307] width 214 height 31
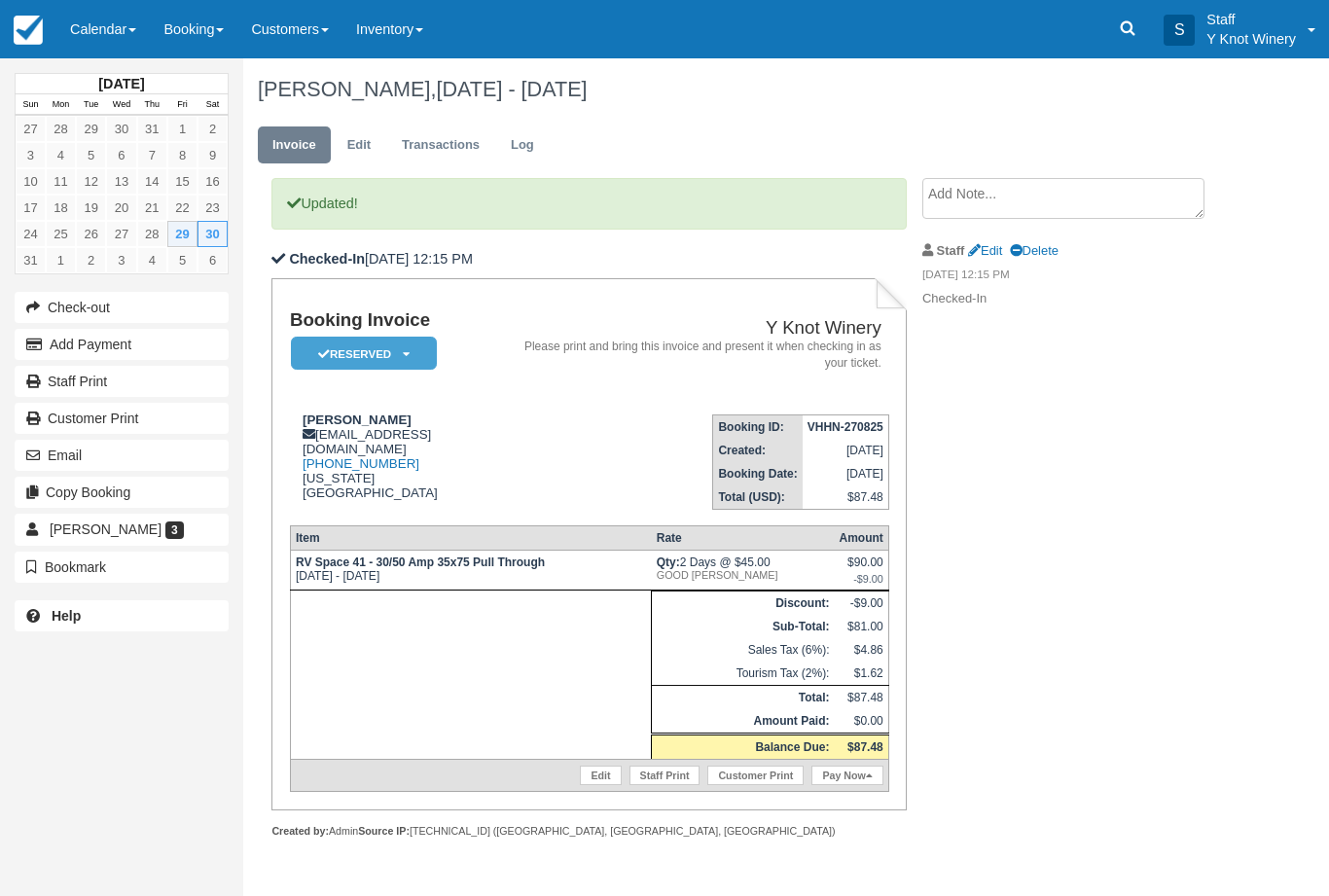
click at [850, 777] on link "Pay Now" at bounding box center [848, 776] width 71 height 20
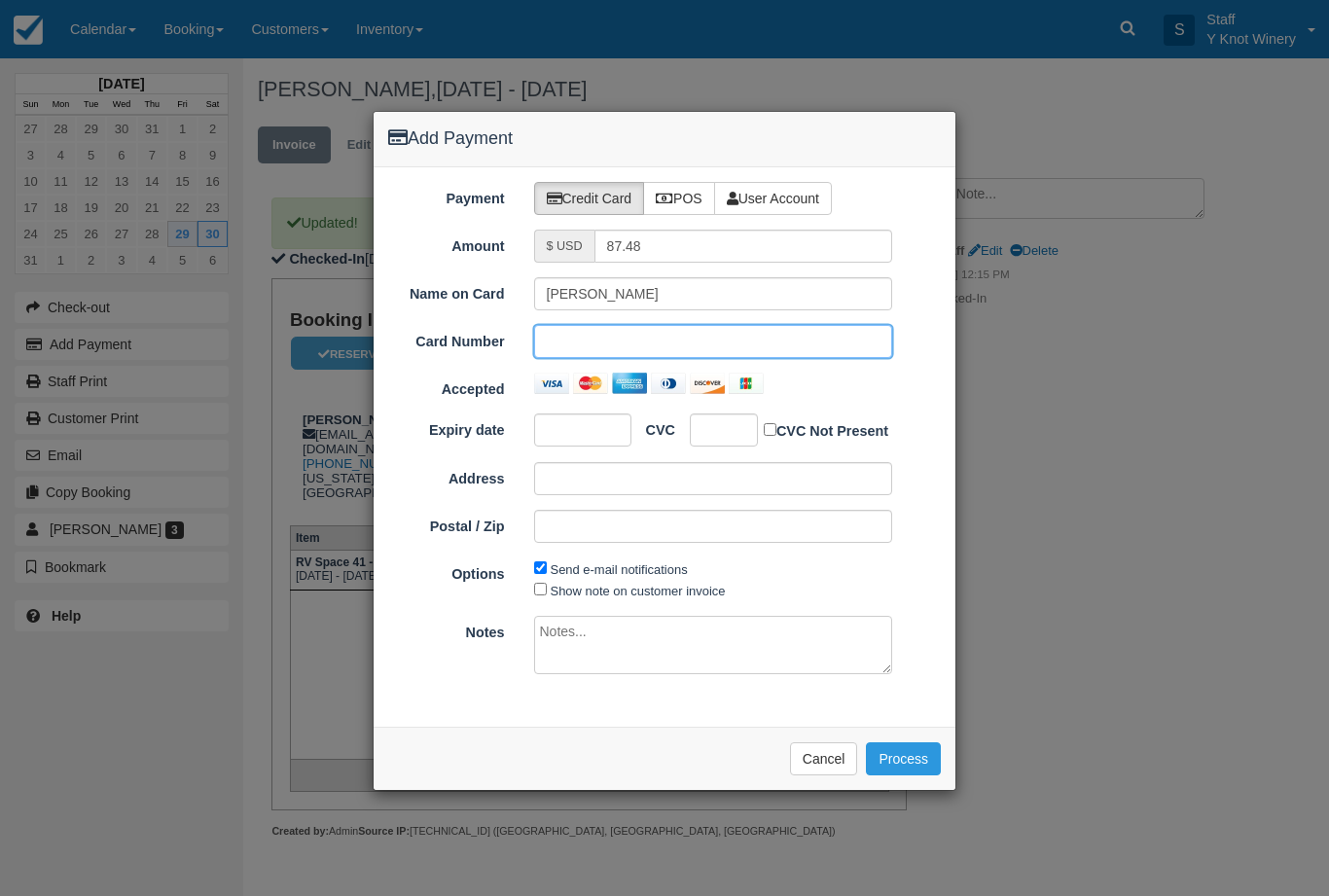
click at [584, 443] on div at bounding box center [583, 430] width 97 height 33
click at [645, 583] on label "Show note on customer invoice" at bounding box center [638, 590] width 175 height 15
click at [547, 582] on input "Show note on customer invoice" at bounding box center [540, 588] width 13 height 13
checkbox input "true"
click at [913, 755] on button "Process" at bounding box center [903, 758] width 74 height 33
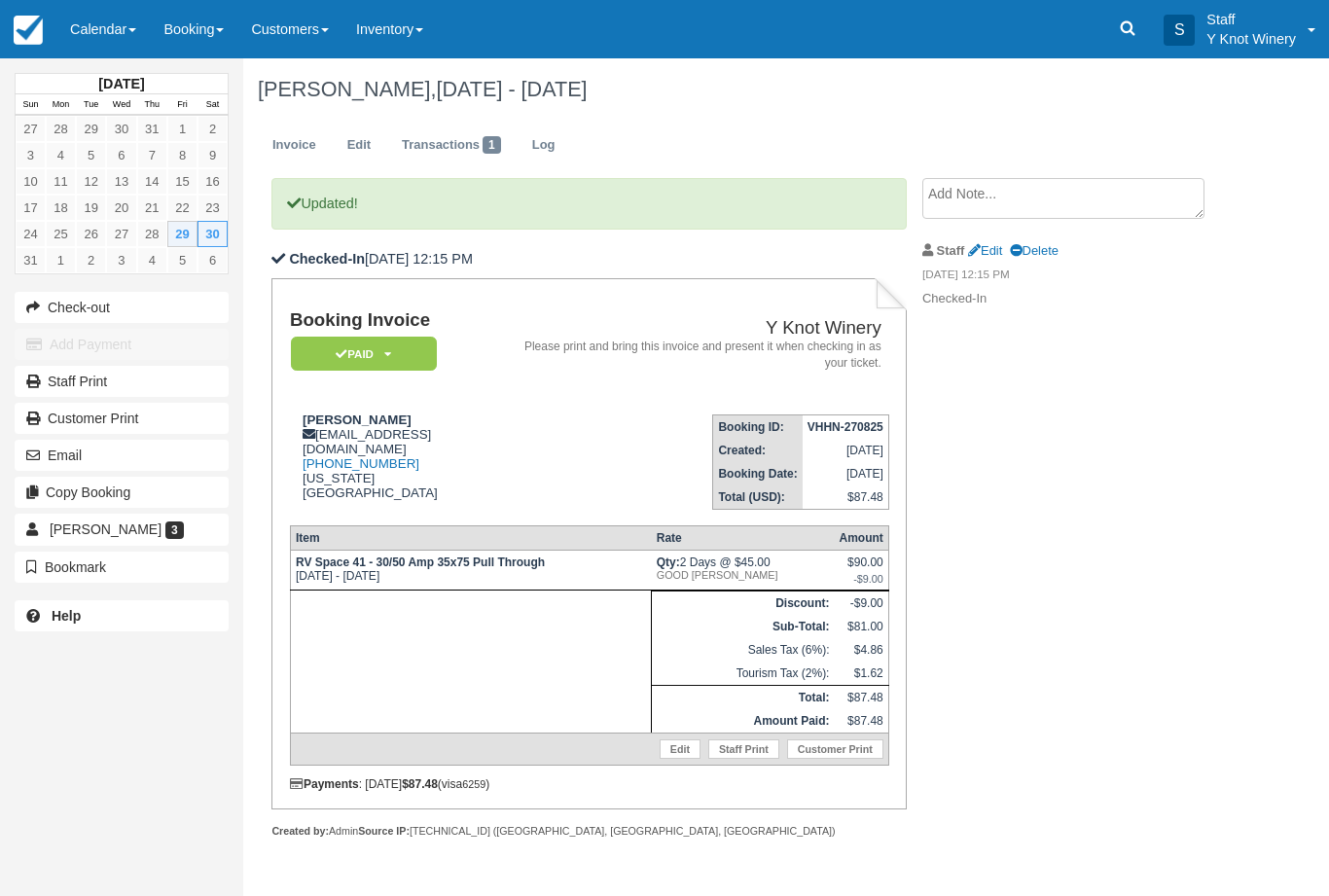
click at [94, 30] on link "Calendar" at bounding box center [103, 29] width 93 height 59
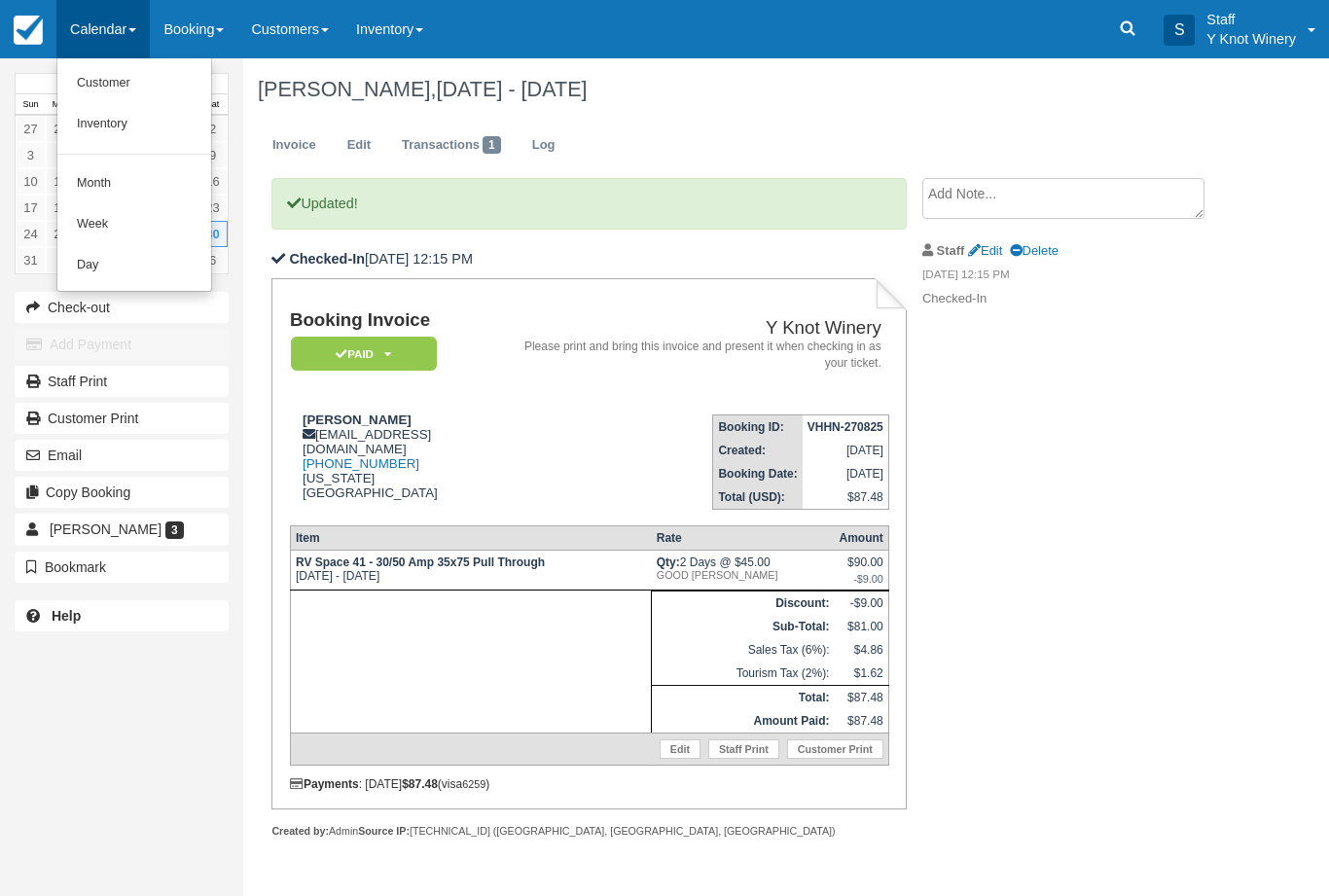
click at [100, 83] on link "Customer" at bounding box center [134, 83] width 154 height 41
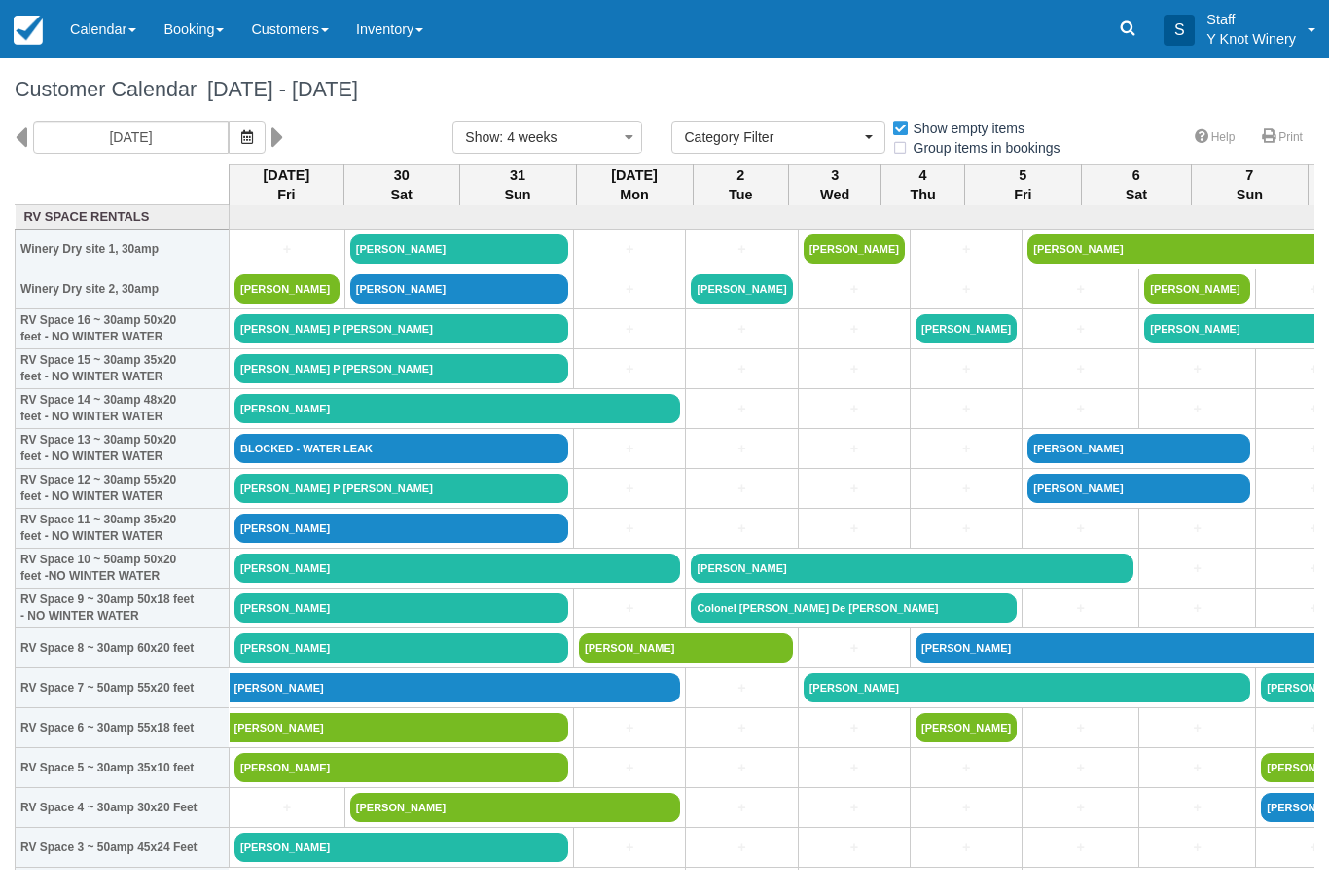
select select
click at [113, 35] on link "Calendar" at bounding box center [103, 29] width 93 height 59
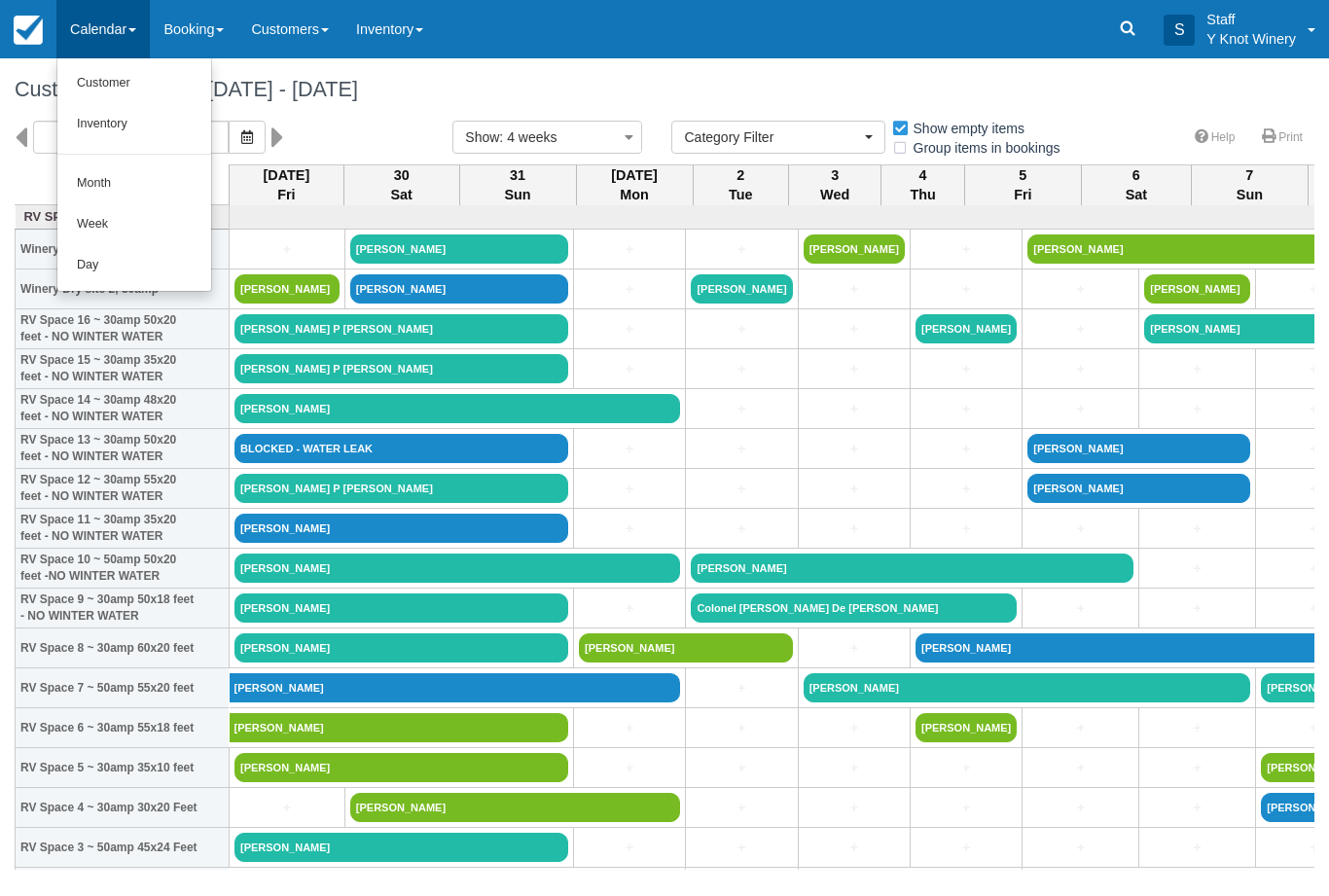
click at [127, 87] on link "Customer" at bounding box center [134, 83] width 154 height 41
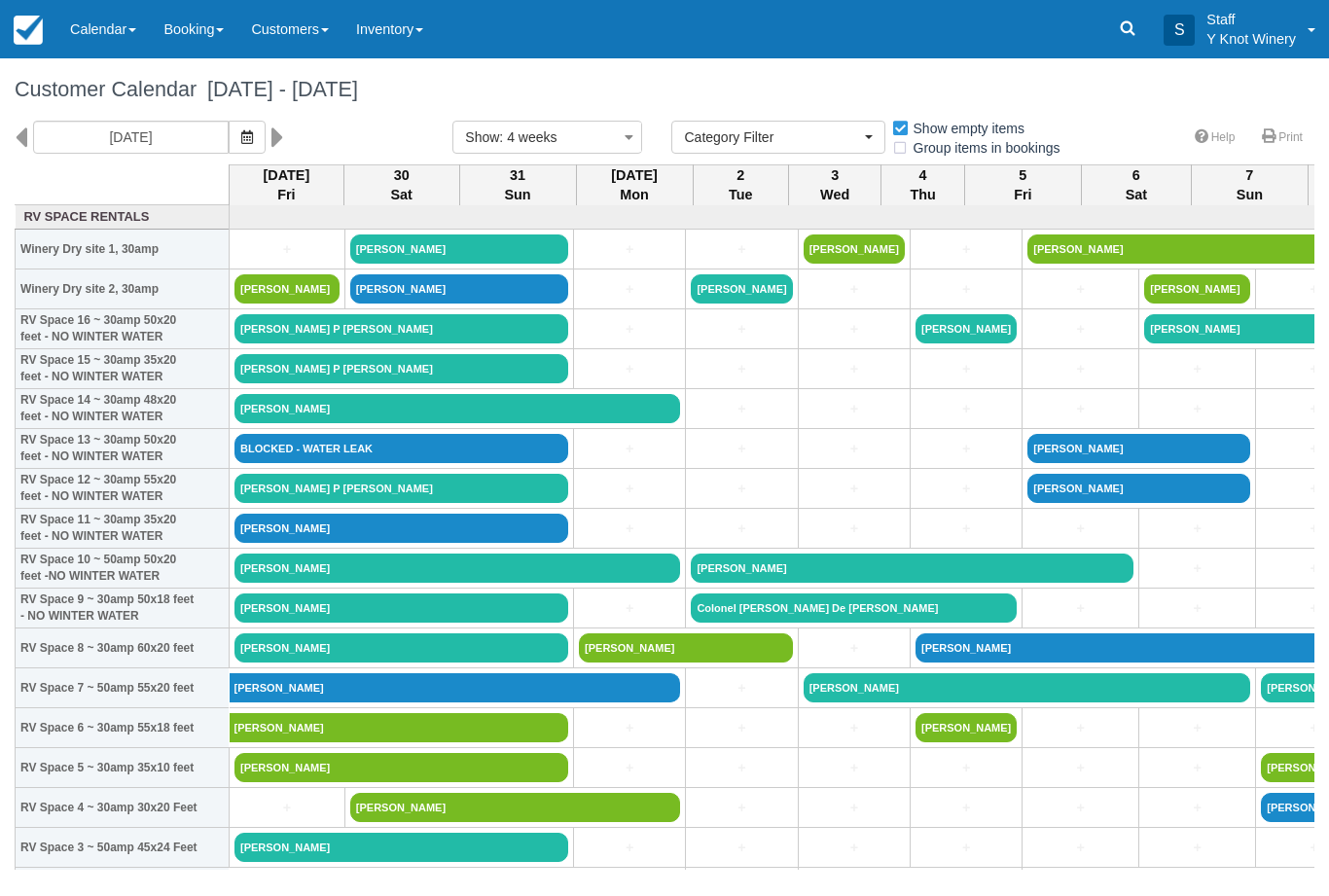
select select
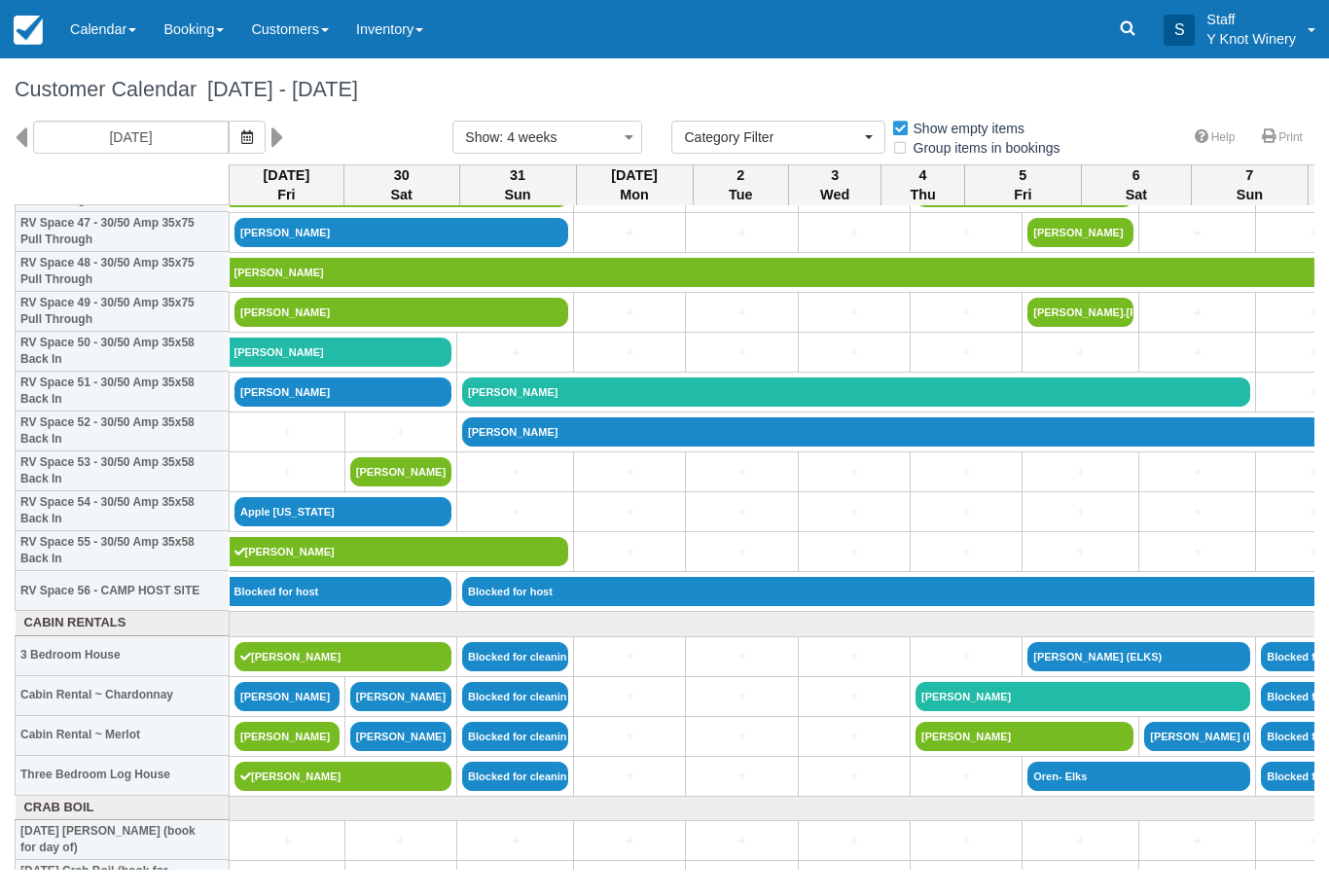
scroll to position [1932, 0]
